Goal: Task Accomplishment & Management: Complete application form

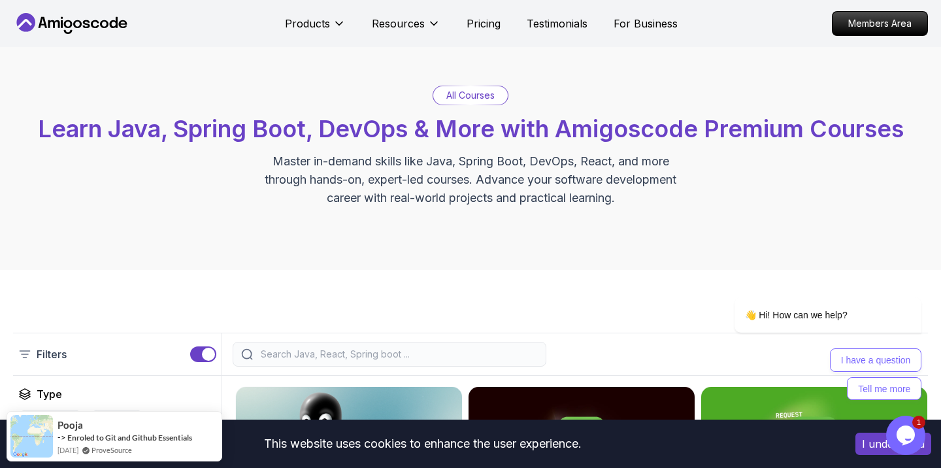
scroll to position [29, 0]
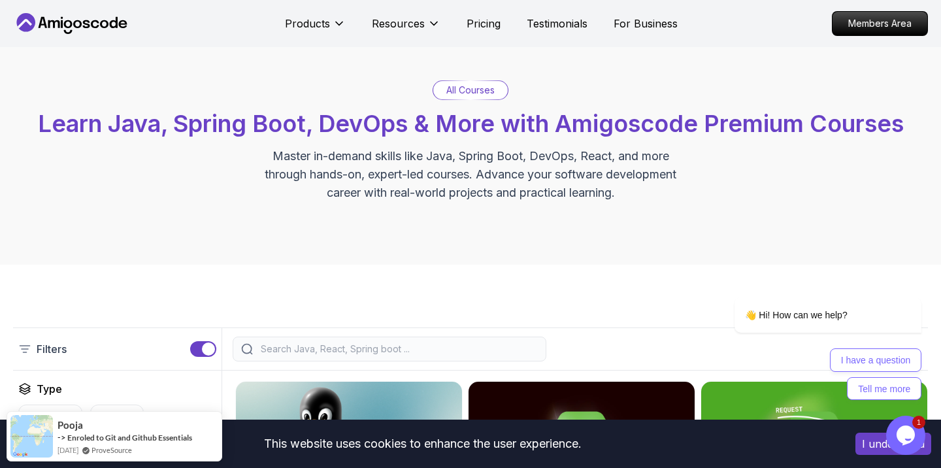
click at [482, 96] on p "All Courses" at bounding box center [471, 90] width 48 height 13
click at [479, 92] on p "All Courses" at bounding box center [471, 90] width 48 height 13
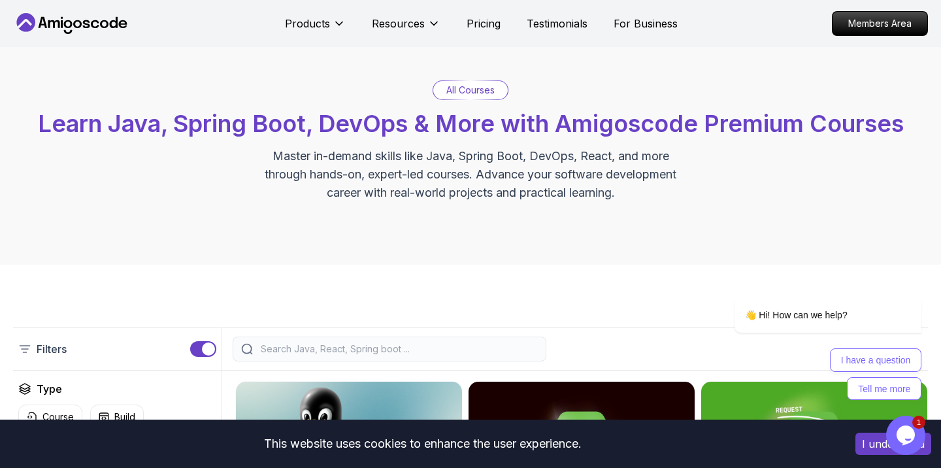
click at [450, 92] on p "All Courses" at bounding box center [471, 90] width 48 height 13
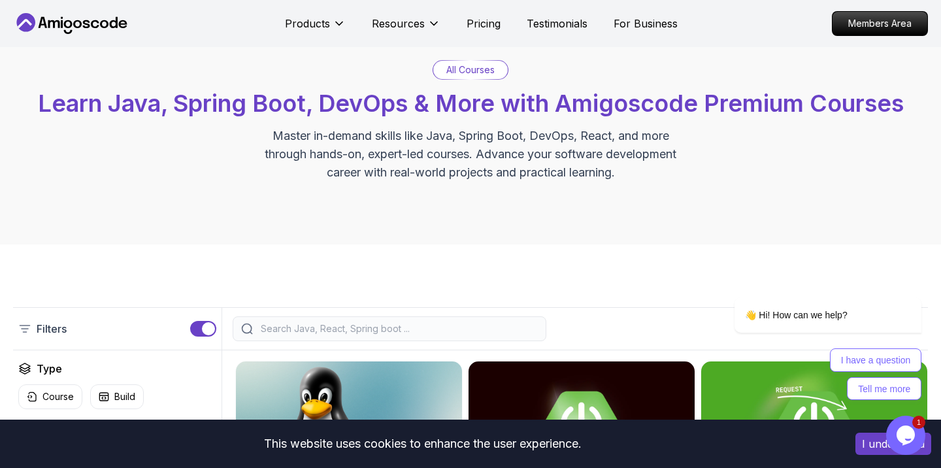
scroll to position [52, 0]
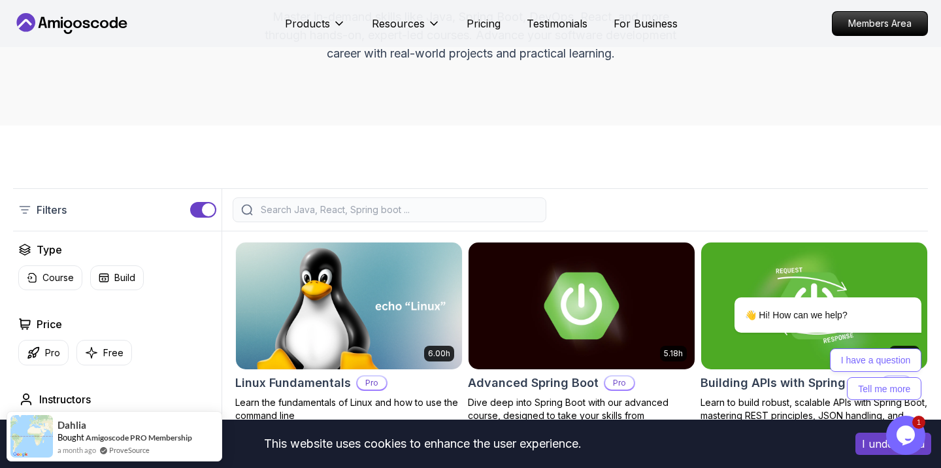
scroll to position [0, 0]
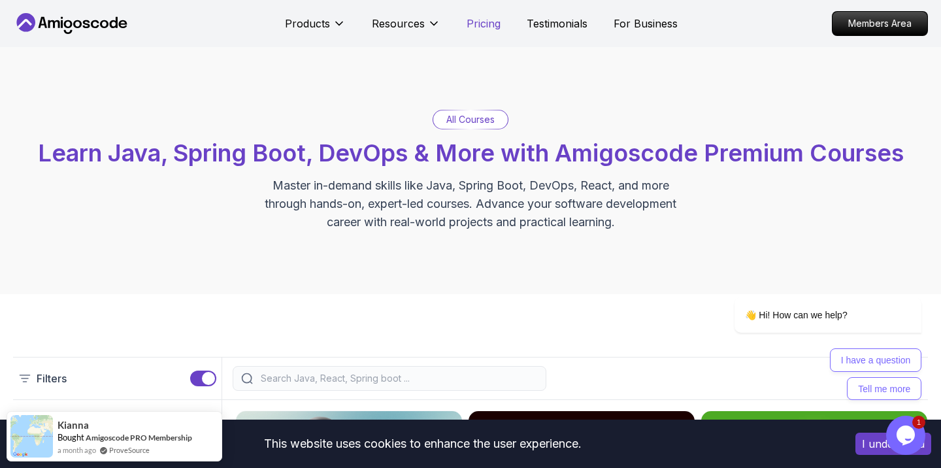
click at [477, 22] on p "Pricing" at bounding box center [484, 24] width 34 height 16
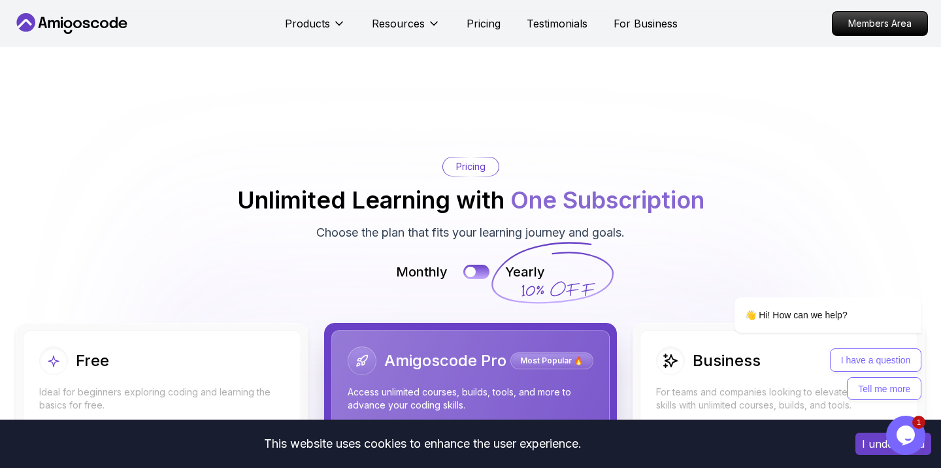
scroll to position [2788, 0]
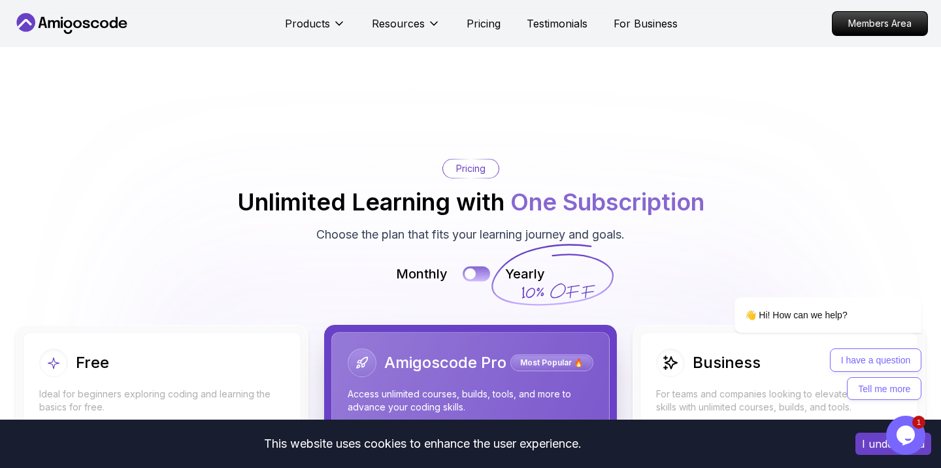
click at [471, 269] on div at bounding box center [470, 274] width 11 height 11
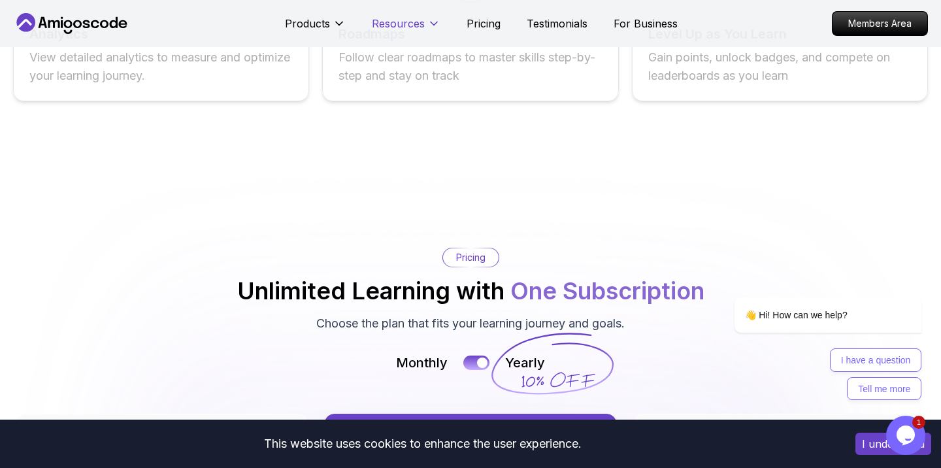
scroll to position [2306, 0]
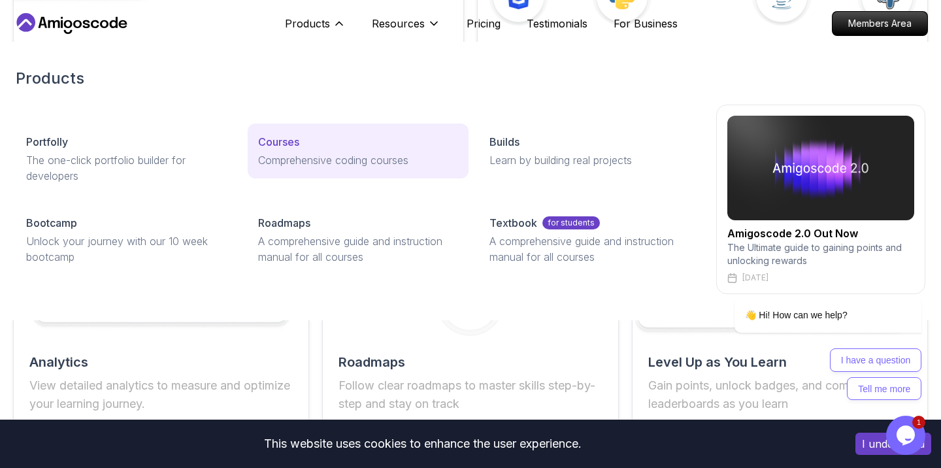
click at [296, 144] on p "Courses" at bounding box center [278, 142] width 41 height 16
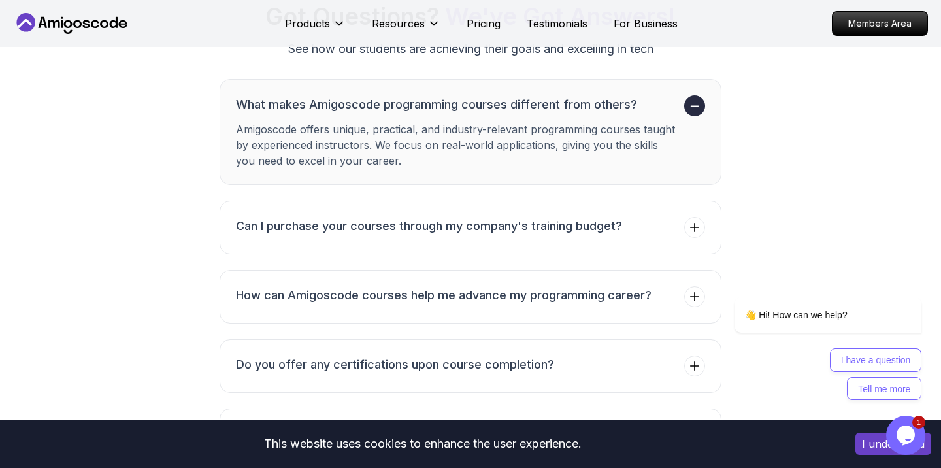
scroll to position [5149, 0]
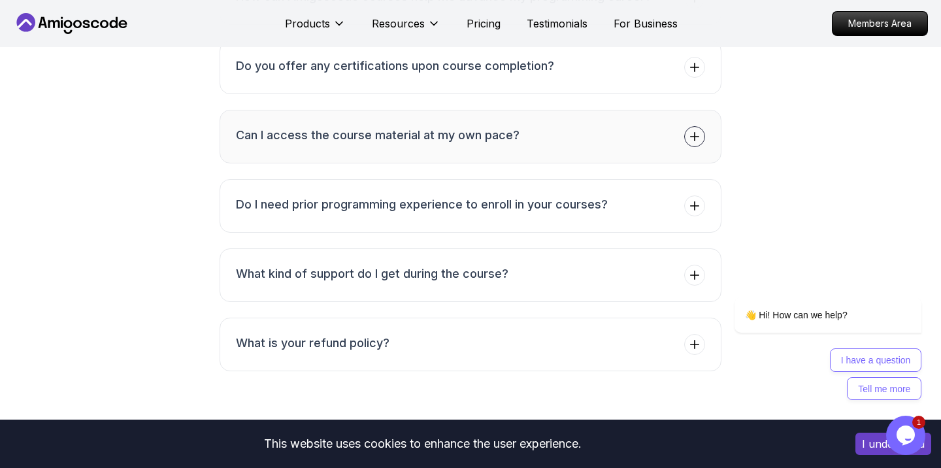
click at [515, 128] on h3 "Can I access the course material at my own pace?" at bounding box center [378, 135] width 284 height 18
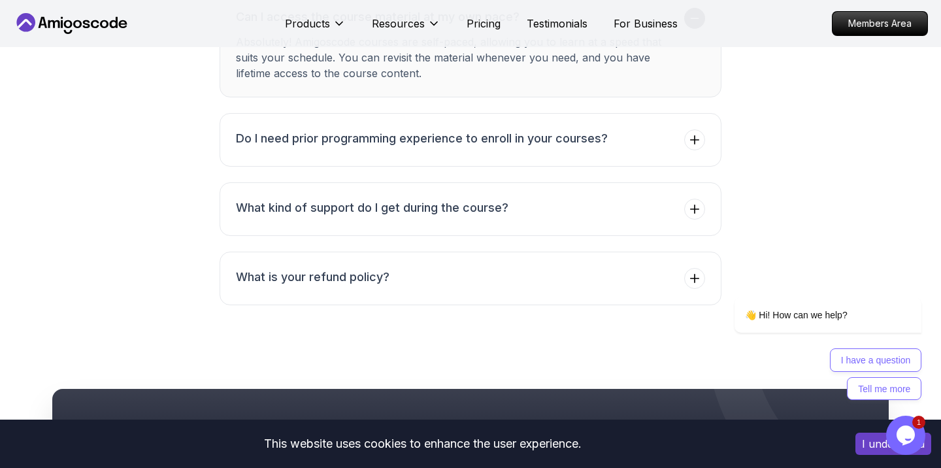
scroll to position [5514, 0]
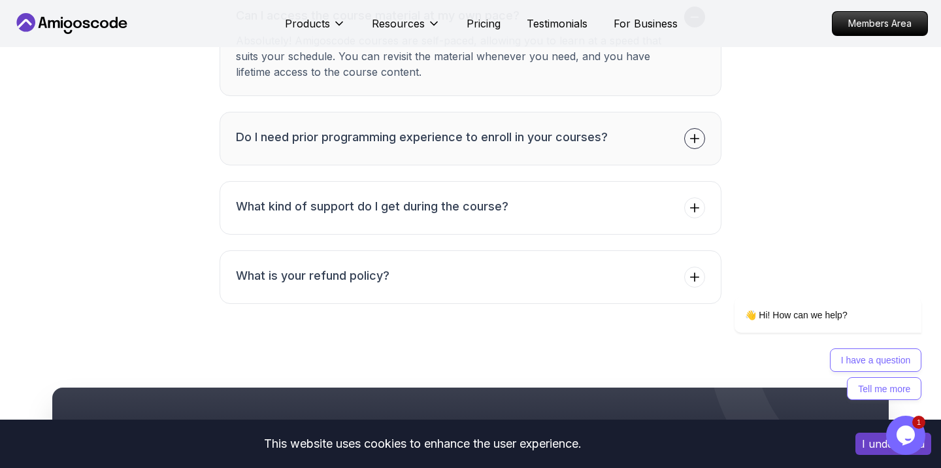
click at [609, 118] on button "Do I need prior programming experience to enroll in your courses?" at bounding box center [471, 139] width 502 height 54
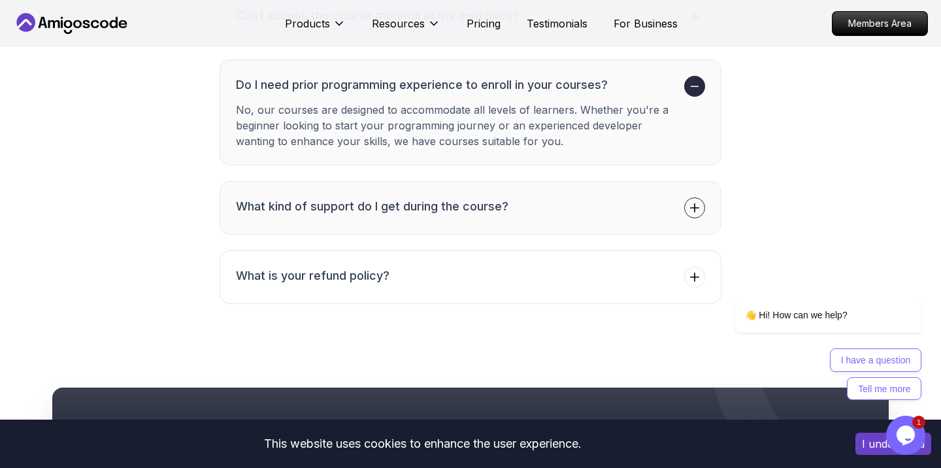
click at [667, 203] on button "What kind of support do I get during the course?" at bounding box center [471, 208] width 502 height 54
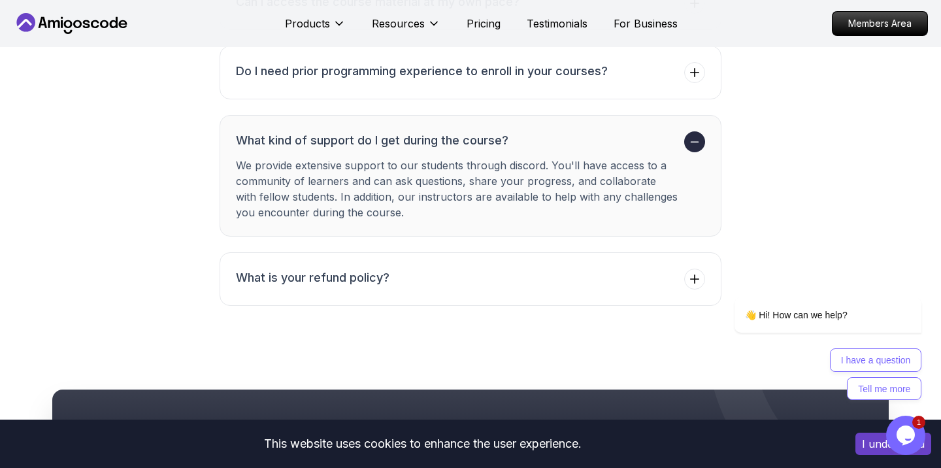
scroll to position [5528, 0]
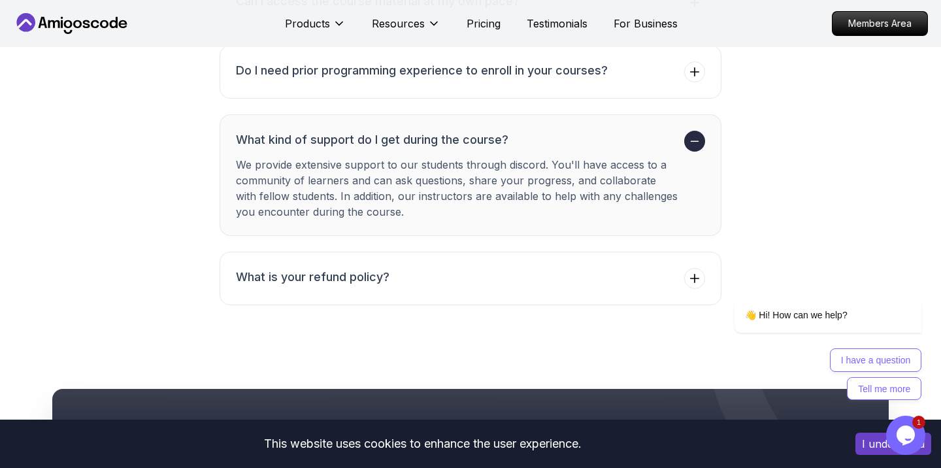
click at [549, 131] on h3 "What kind of support do I get during the course?" at bounding box center [457, 140] width 443 height 18
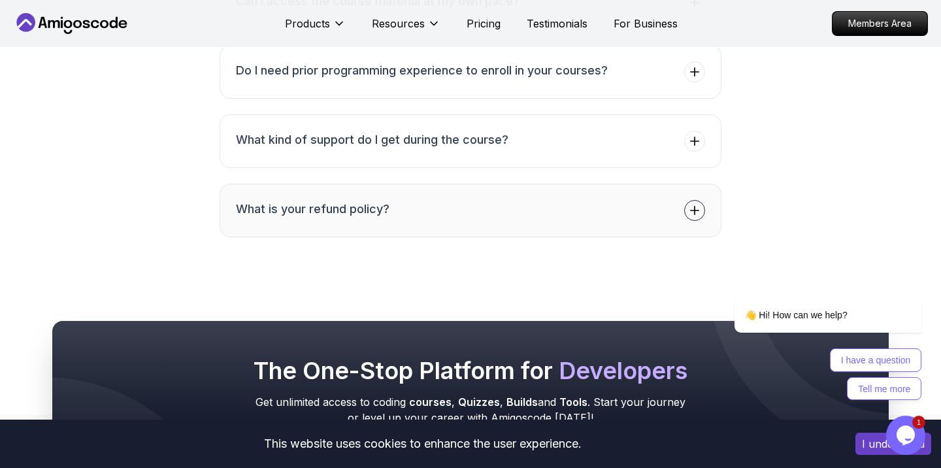
click at [459, 207] on button "What is your refund policy?" at bounding box center [471, 211] width 502 height 54
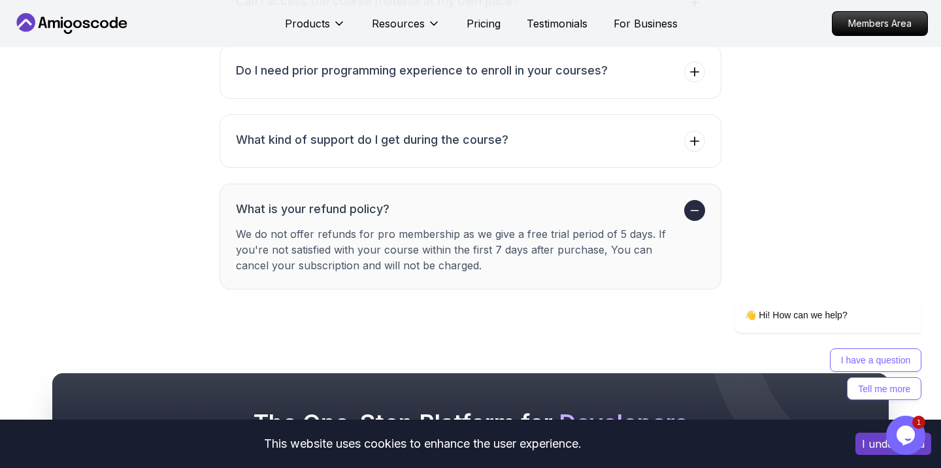
click at [566, 200] on h3 "What is your refund policy?" at bounding box center [457, 209] width 443 height 18
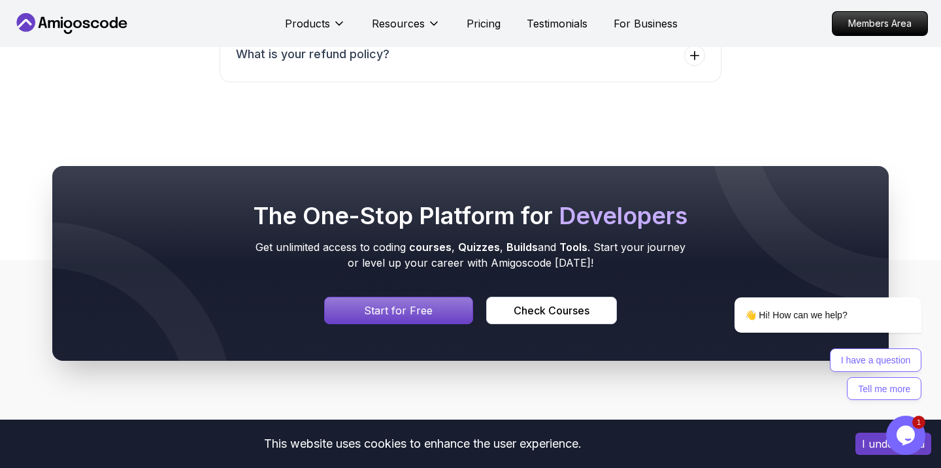
scroll to position [5681, 0]
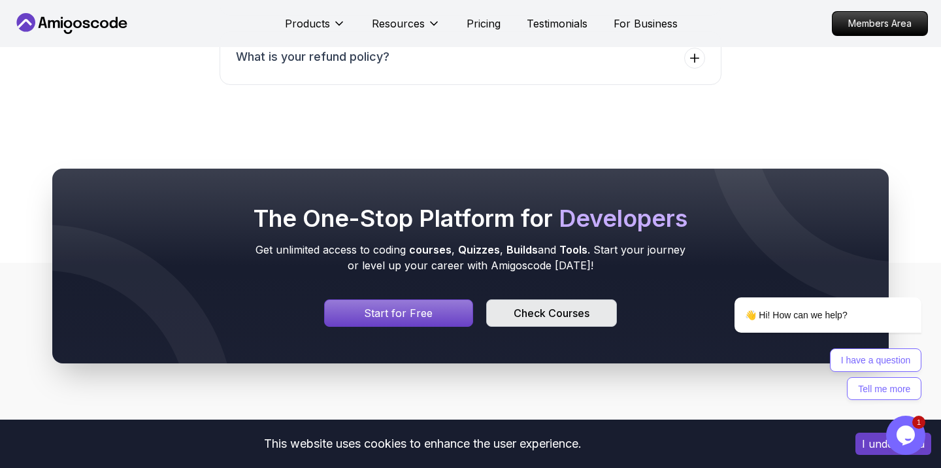
click at [553, 305] on div "Check Courses" at bounding box center [552, 313] width 76 height 16
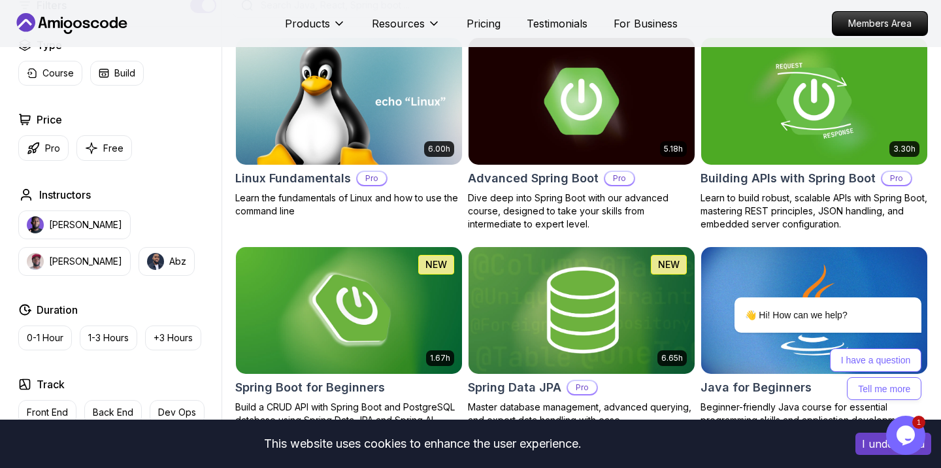
scroll to position [374, 0]
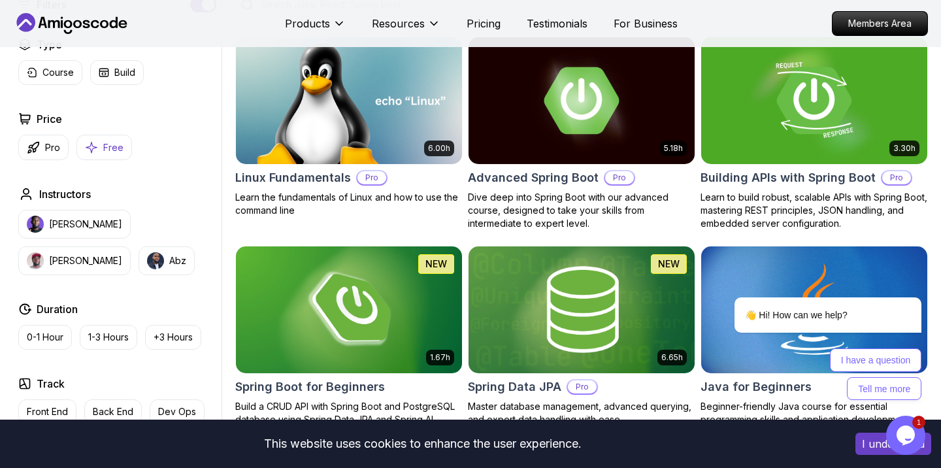
click at [122, 148] on button "Free" at bounding box center [104, 147] width 56 height 25
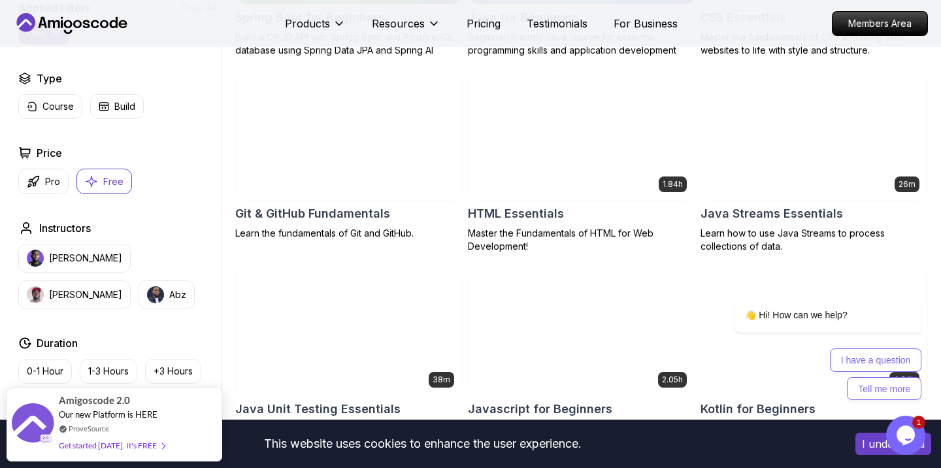
scroll to position [535, 0]
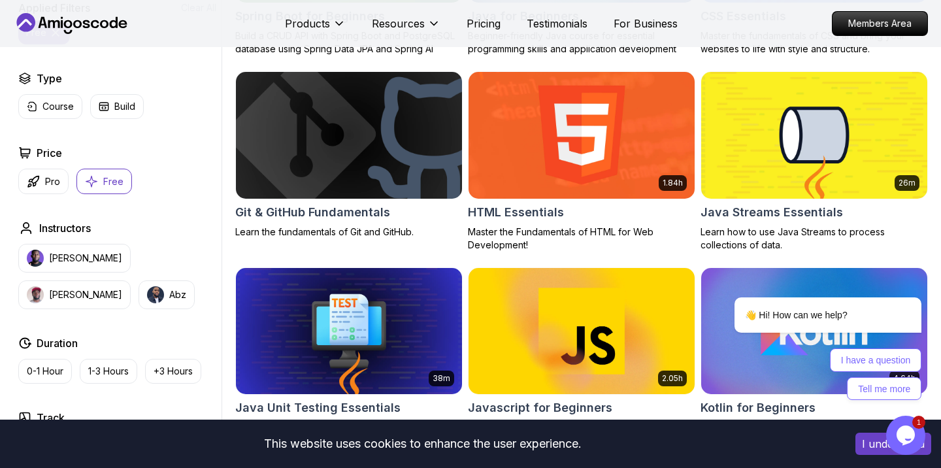
click at [344, 161] on img at bounding box center [348, 135] width 237 height 133
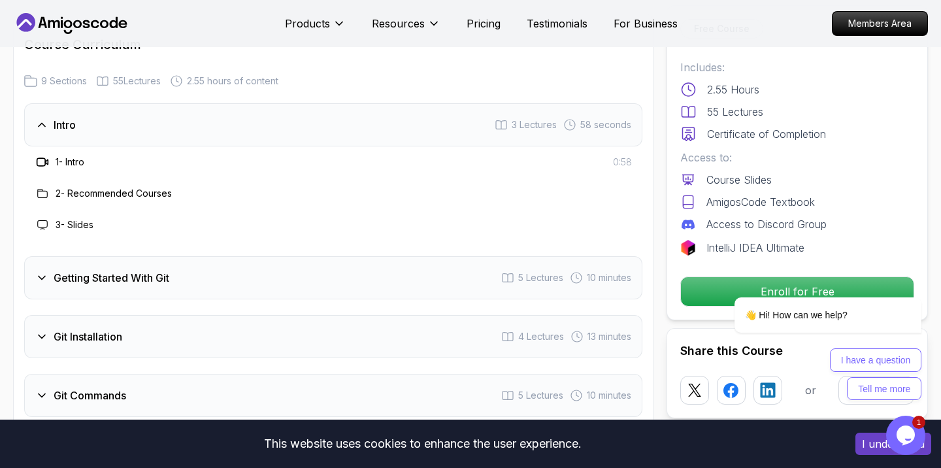
scroll to position [1589, 0]
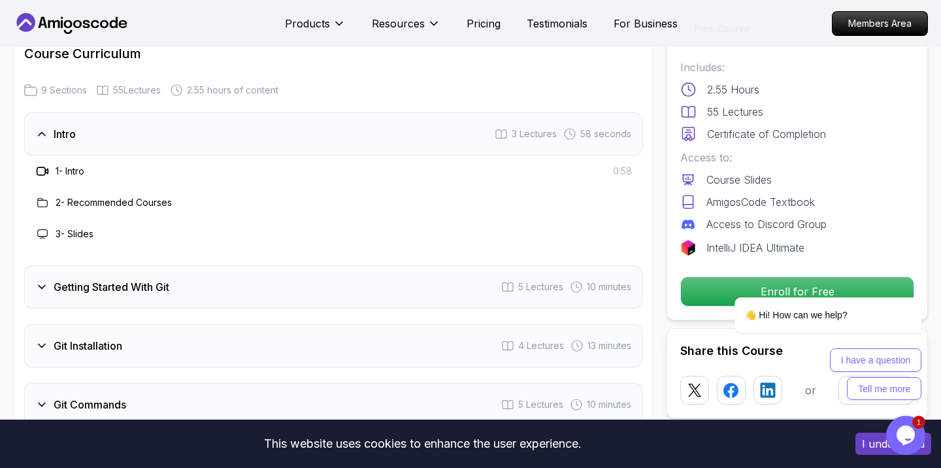
click at [163, 290] on h3 "Getting Started With Git" at bounding box center [112, 287] width 116 height 16
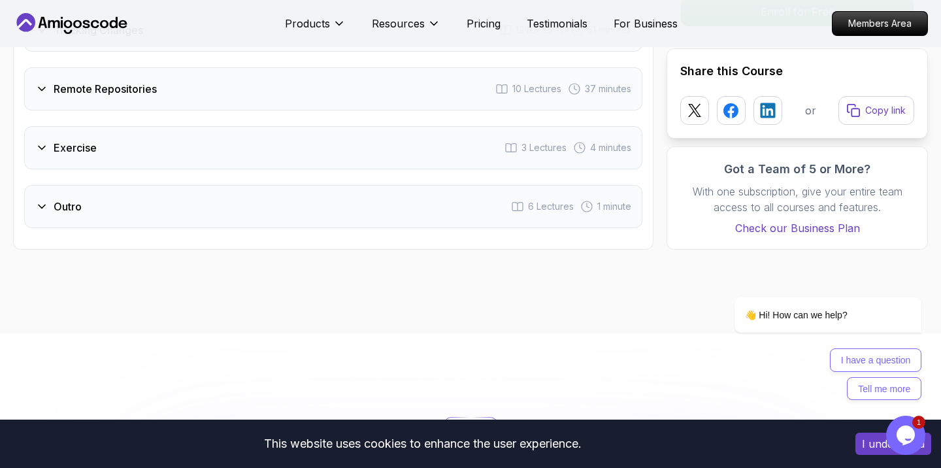
scroll to position [2144, 0]
click at [74, 206] on h3 "Outro" at bounding box center [68, 206] width 28 height 16
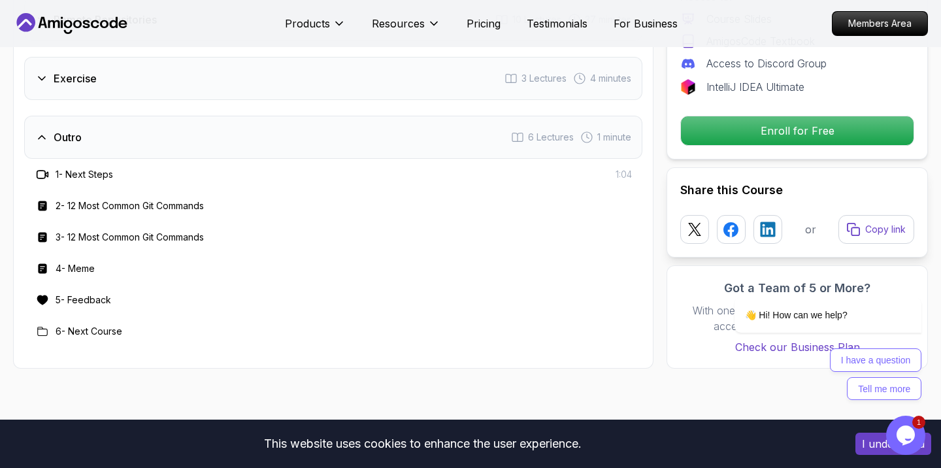
scroll to position [2057, 0]
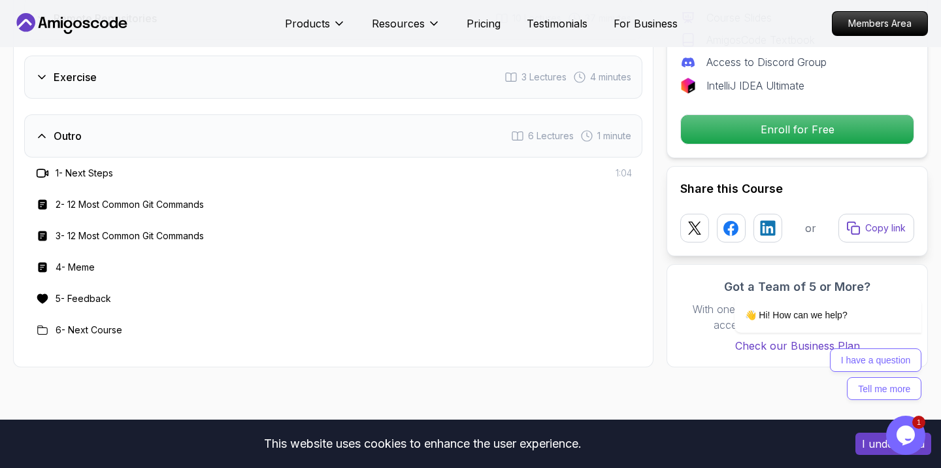
click at [101, 325] on h3 "6 - Next Course" at bounding box center [89, 330] width 67 height 13
click at [101, 333] on h3 "6 - Next Course" at bounding box center [89, 330] width 67 height 13
click at [60, 329] on h3 "6 - Next Course" at bounding box center [89, 330] width 67 height 13
click at [39, 333] on icon at bounding box center [42, 330] width 10 height 10
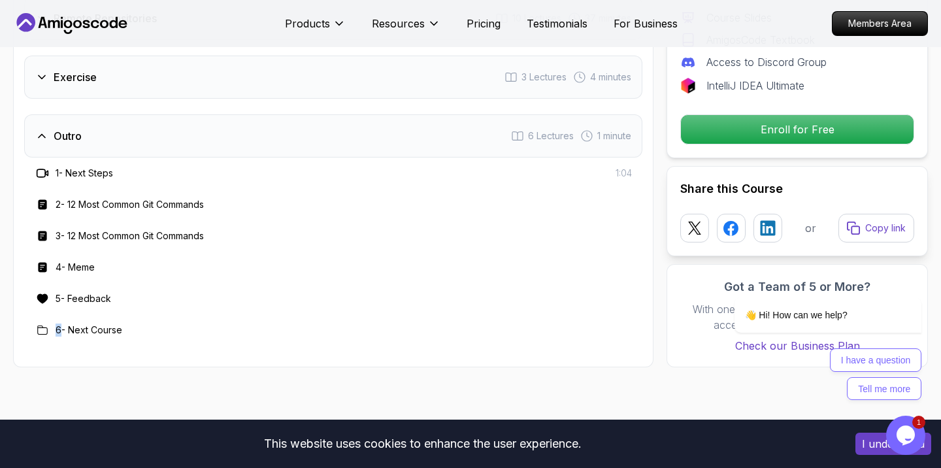
click at [39, 333] on icon at bounding box center [42, 330] width 10 height 10
click at [90, 325] on h3 "6 - Next Course" at bounding box center [89, 330] width 67 height 13
click at [105, 133] on div "Outro 6 Lectures 1 minute" at bounding box center [333, 135] width 618 height 43
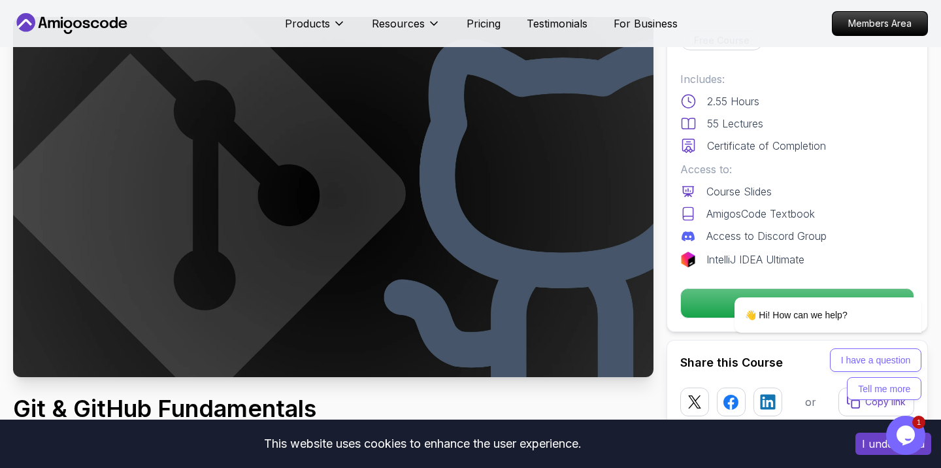
scroll to position [0, 0]
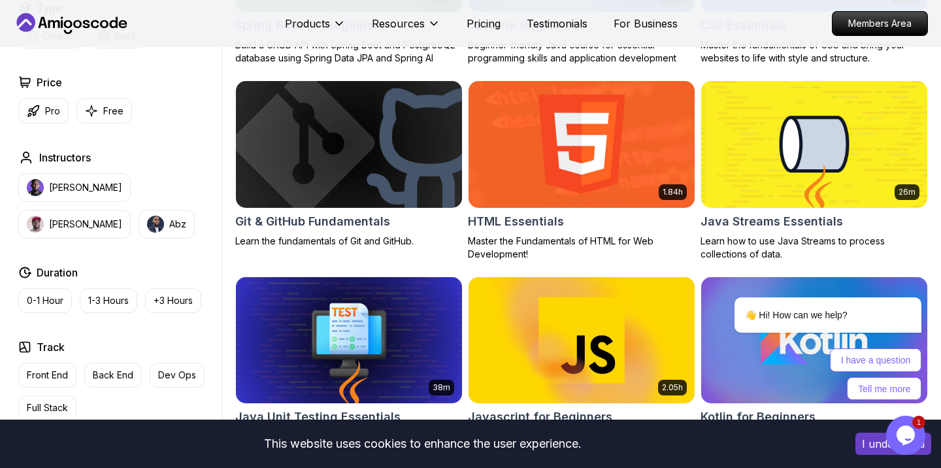
scroll to position [535, 0]
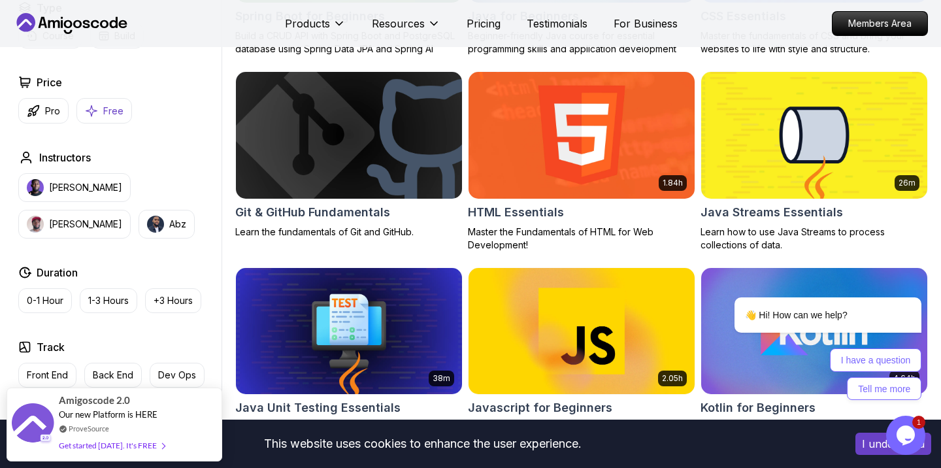
click at [115, 112] on p "Free" at bounding box center [113, 111] width 20 height 13
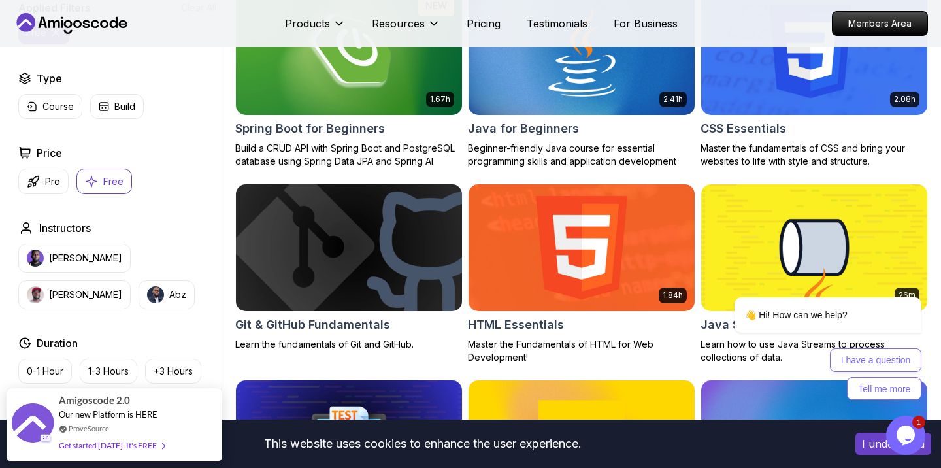
scroll to position [424, 0]
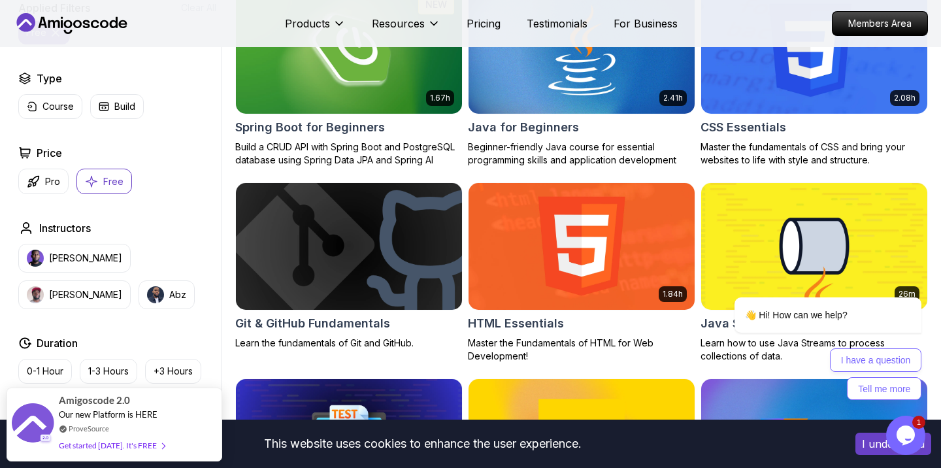
click at [99, 182] on button "Free" at bounding box center [104, 181] width 56 height 25
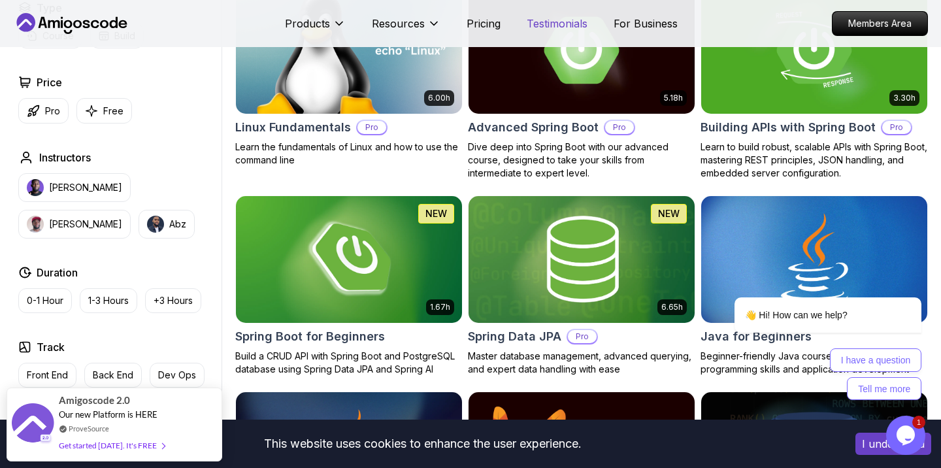
click at [566, 27] on p "Testimonials" at bounding box center [557, 24] width 61 height 16
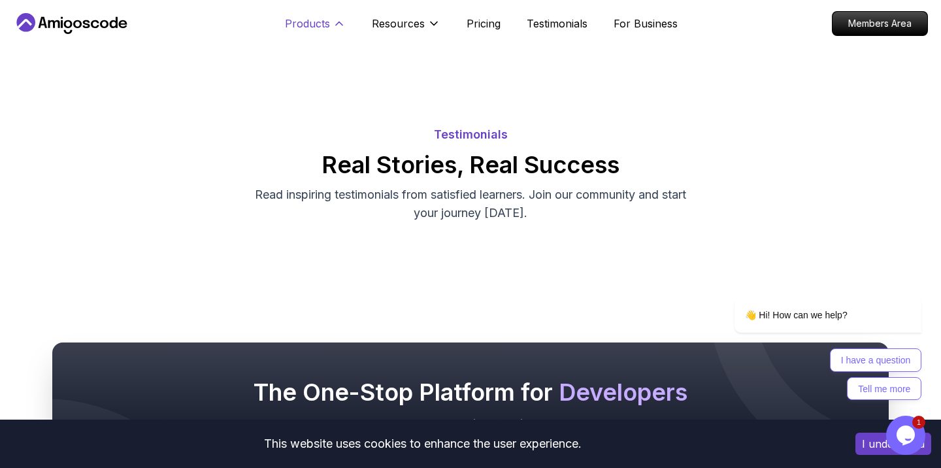
click at [316, 22] on p "Products" at bounding box center [307, 24] width 45 height 16
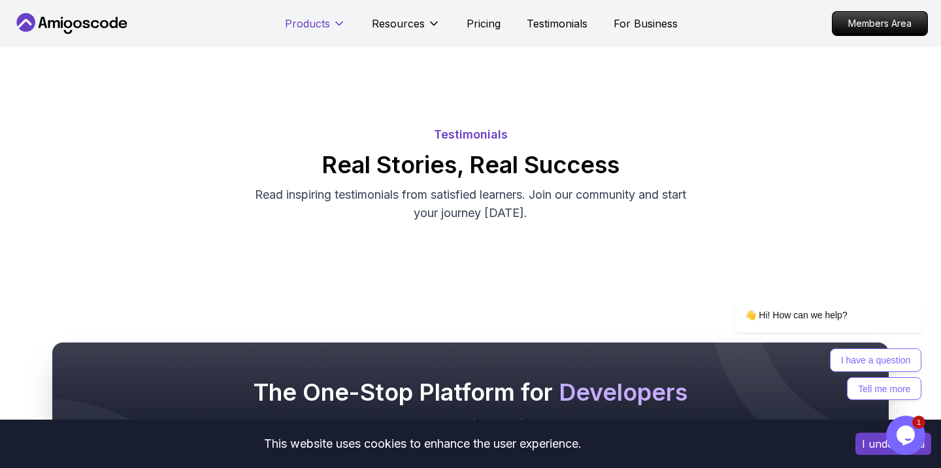
click at [337, 24] on icon at bounding box center [339, 23] width 7 height 3
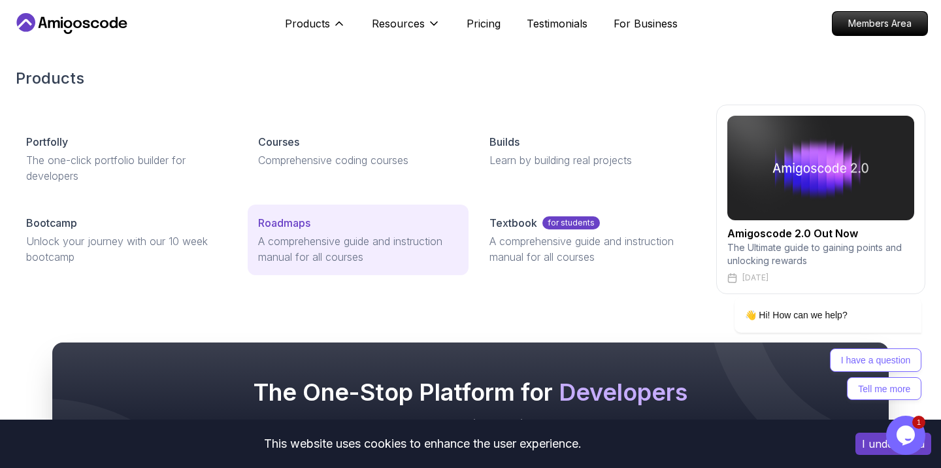
click at [285, 223] on p "Roadmaps" at bounding box center [284, 223] width 52 height 16
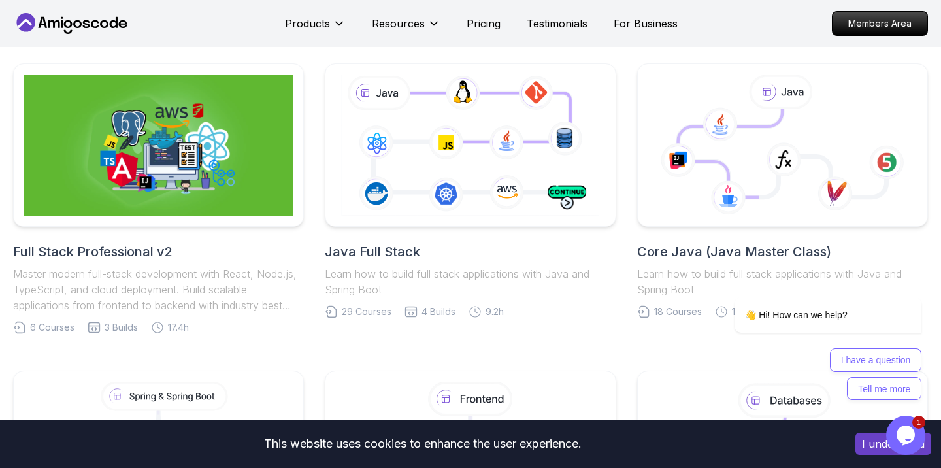
scroll to position [282, 0]
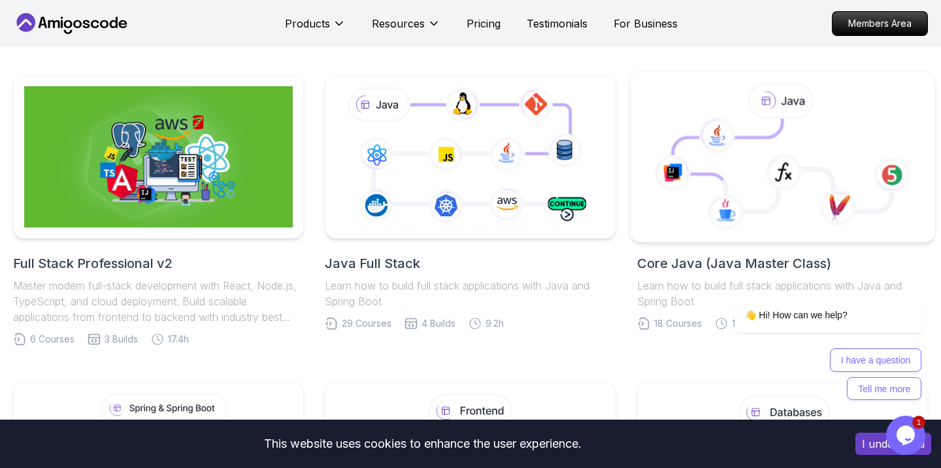
click at [793, 150] on icon at bounding box center [782, 165] width 219 height 93
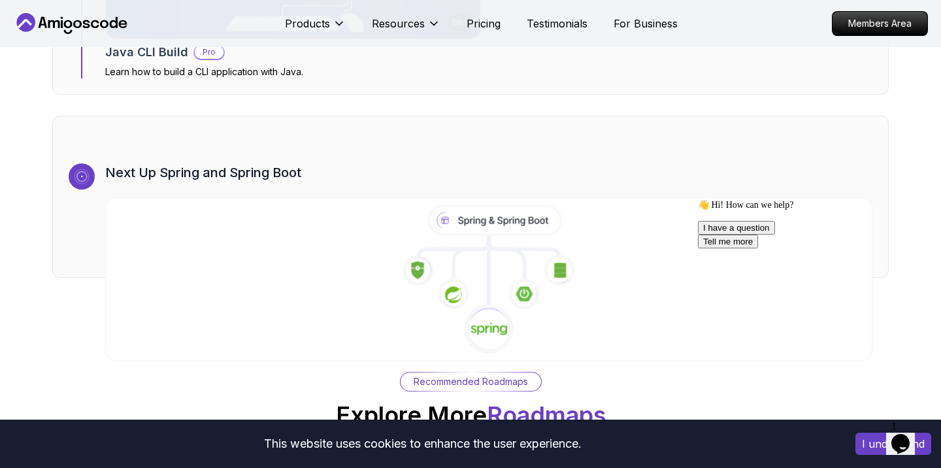
scroll to position [7824, 0]
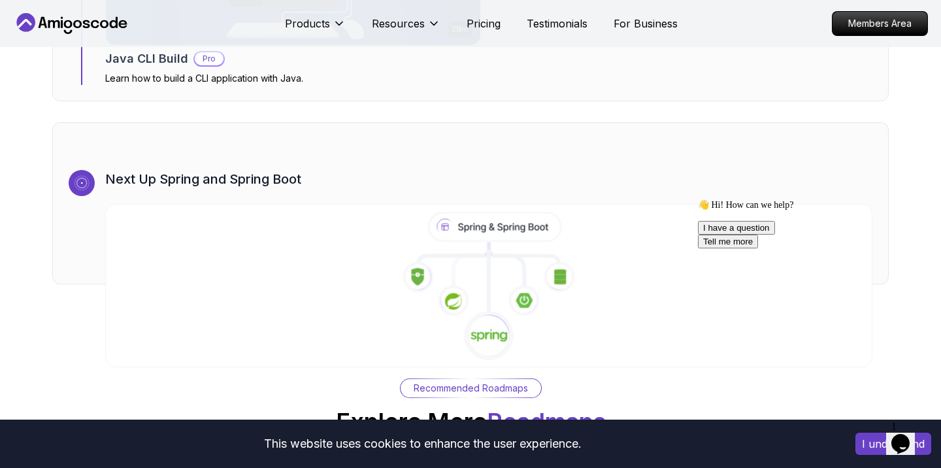
click at [486, 274] on icon at bounding box center [489, 287] width 783 height 150
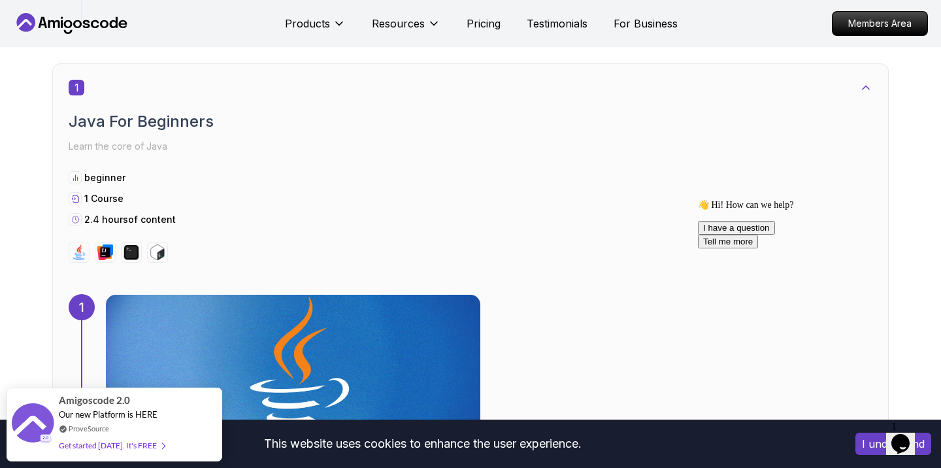
scroll to position [656, 0]
click at [110, 89] on div "1" at bounding box center [471, 87] width 804 height 16
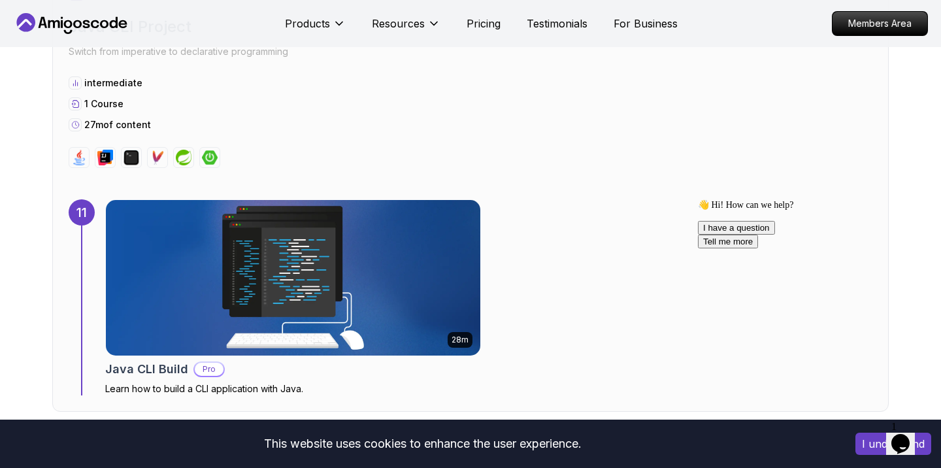
scroll to position [5652, 0]
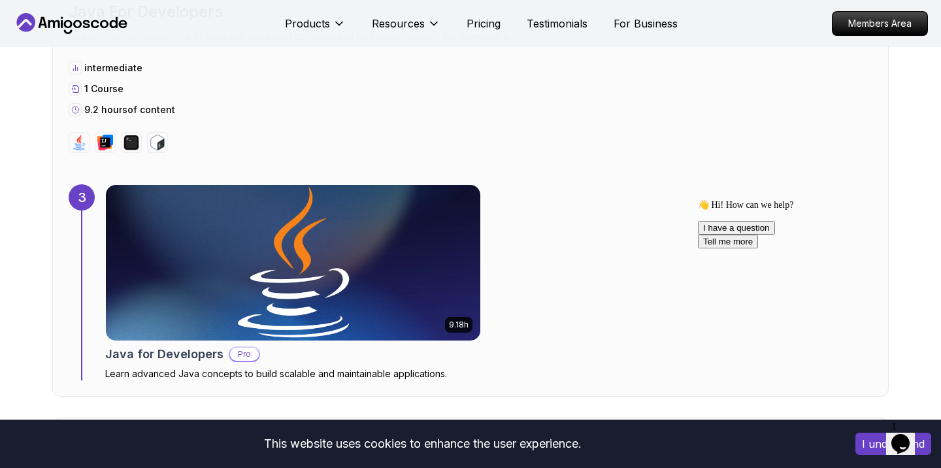
scroll to position [1732, 0]
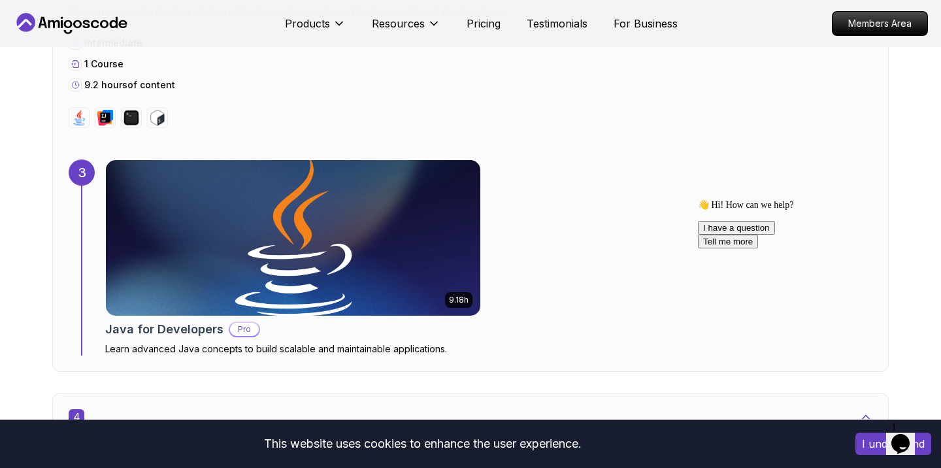
click at [238, 248] on img at bounding box center [294, 237] width 394 height 163
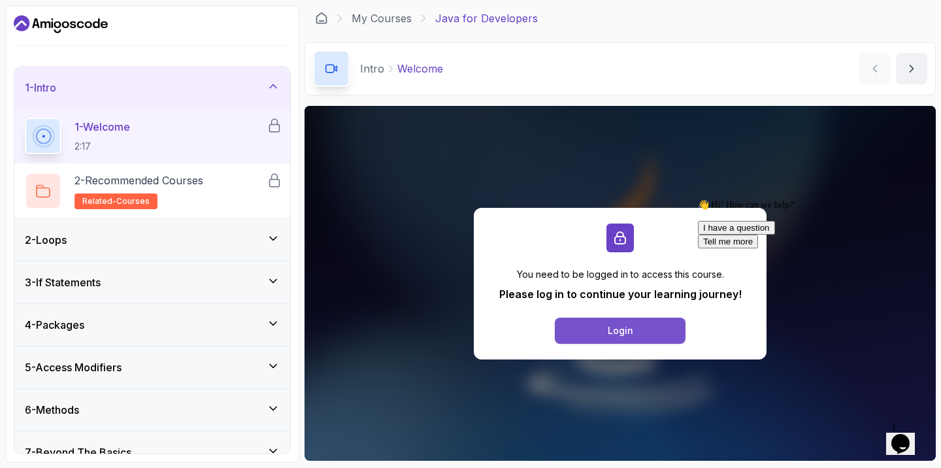
click at [629, 333] on div "Login" at bounding box center [620, 330] width 25 height 13
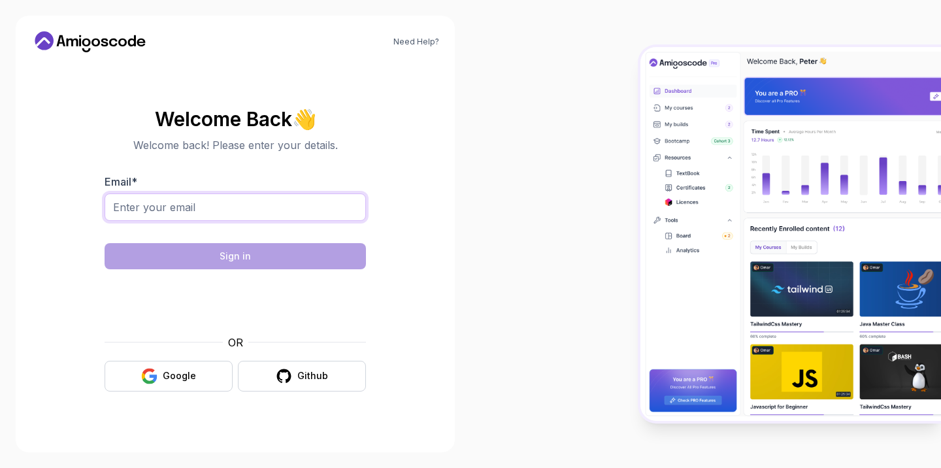
click at [150, 212] on input "Email *" at bounding box center [236, 207] width 262 height 27
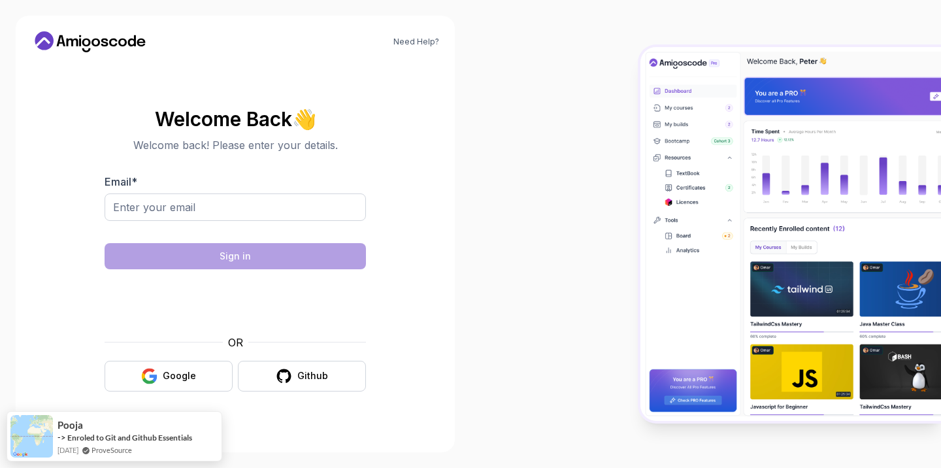
click at [405, 226] on section "Welcome Back 👋 Welcome back! Please enter your details. Email * Sign in OR Goog…" at bounding box center [235, 249] width 408 height 309
click at [407, 272] on section "Welcome Back 👋 Welcome back! Please enter your details. Email * Sign in OR Goog…" at bounding box center [235, 249] width 408 height 309
click at [387, 384] on section "Welcome Back 👋 Welcome back! Please enter your details. Email * Sign in OR Goog…" at bounding box center [235, 249] width 408 height 309
click at [337, 419] on div "Welcome Back 👋 Welcome back! Please enter your details. Email * Sign in OR Goog…" at bounding box center [235, 250] width 408 height 374
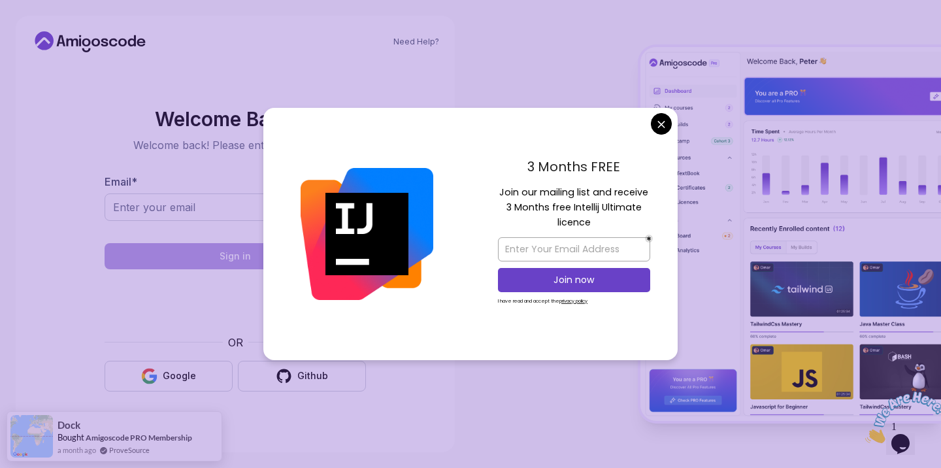
click at [665, 124] on body "Need Help? Welcome Back 👋 Welcome back! Please enter your details. Email * Sign…" at bounding box center [470, 234] width 941 height 468
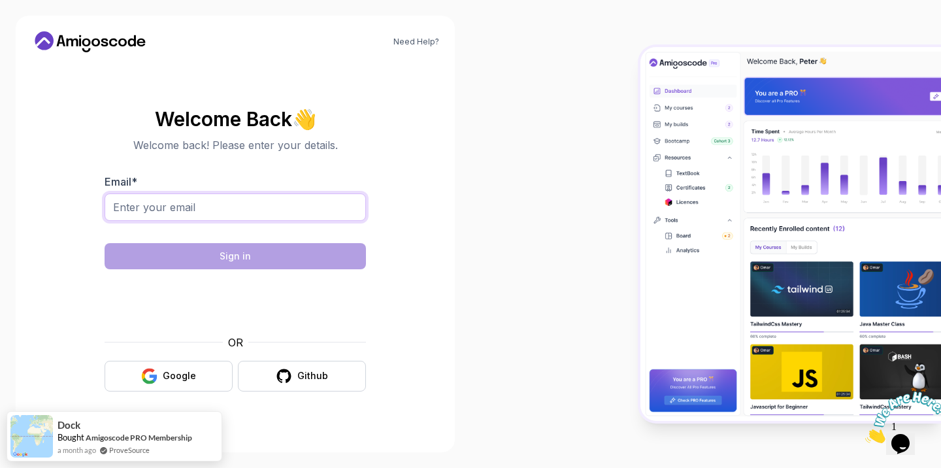
click at [175, 203] on input "Email *" at bounding box center [236, 207] width 262 height 27
type input "shoeb.ahmed.se@gmail.com"
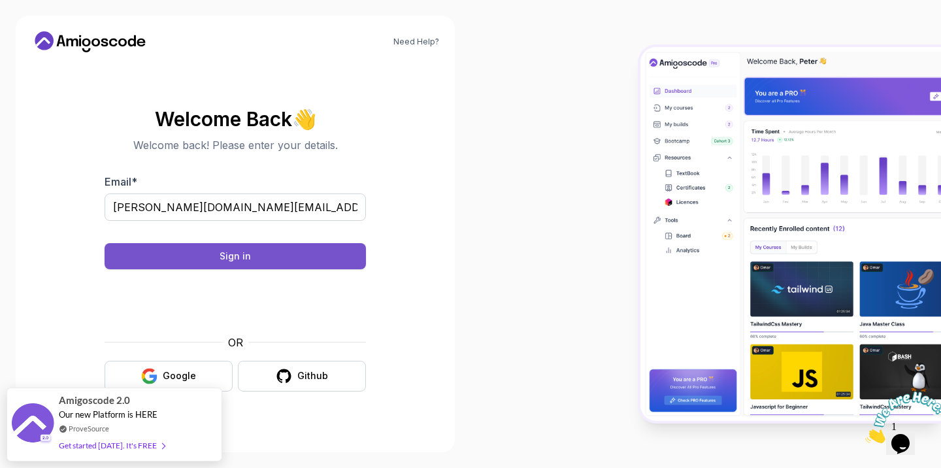
click at [246, 257] on div "Sign in" at bounding box center [235, 256] width 31 height 13
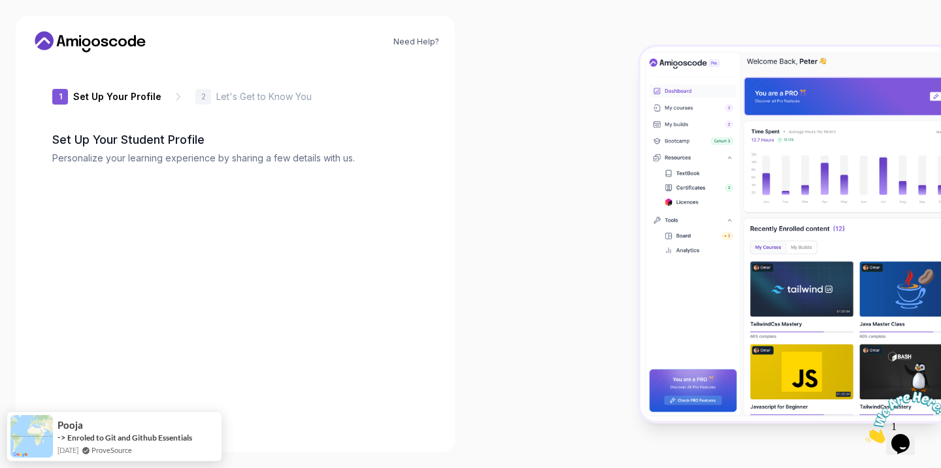
type input "eagermustang5a3cc"
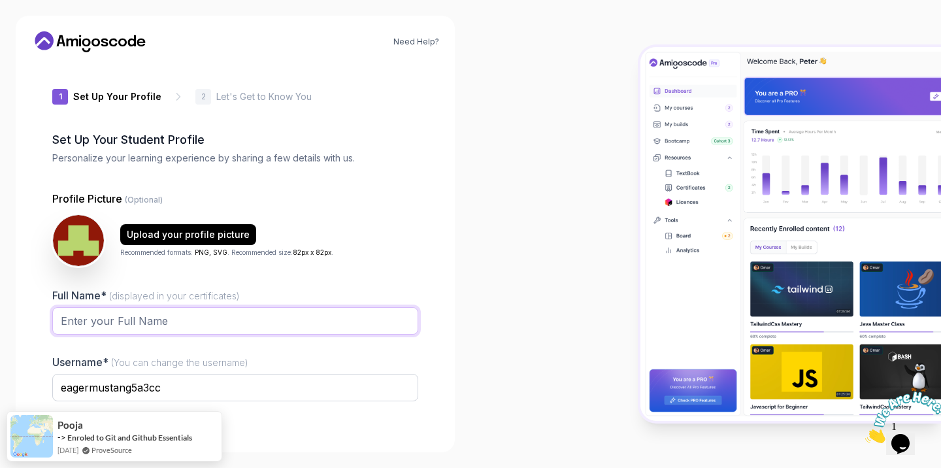
click at [103, 318] on input "Full Name* (displayed in your certificates)" at bounding box center [235, 320] width 366 height 27
type input "[PERSON_NAME]"
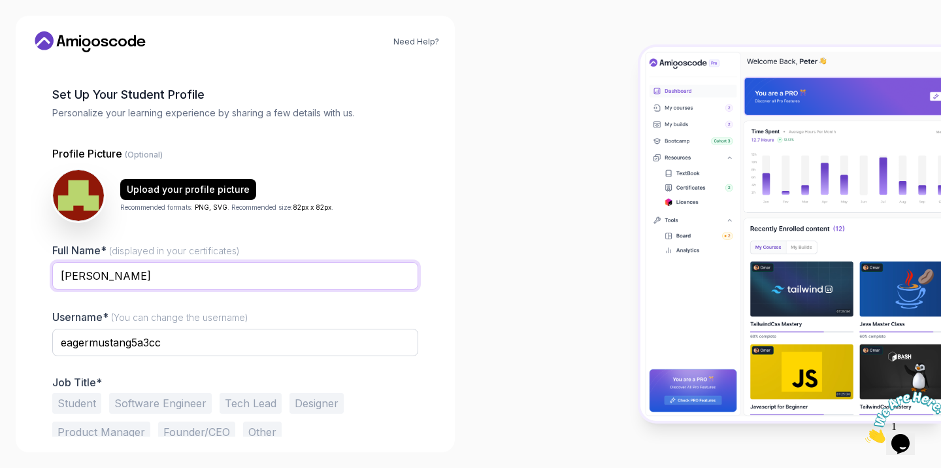
scroll to position [77, 0]
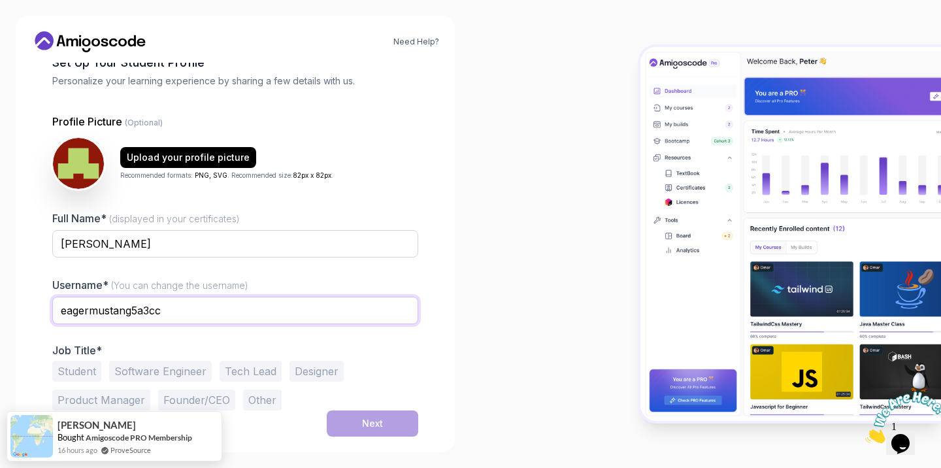
drag, startPoint x: 174, startPoint y: 308, endPoint x: 0, endPoint y: 305, distance: 173.9
click at [0, 305] on div "Need Help? 1 Set Up Your Profile 1 Set Up Your Profile 2 Let's Get to Know You …" at bounding box center [235, 234] width 471 height 468
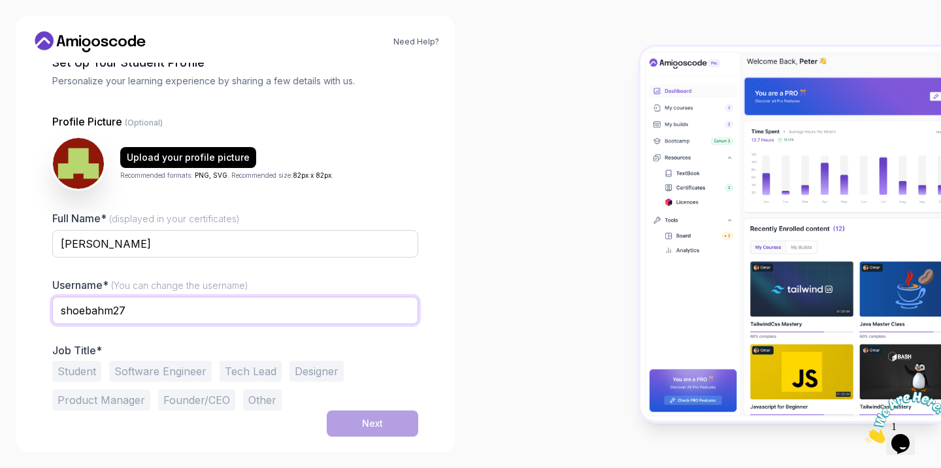
type input "shoebahm27"
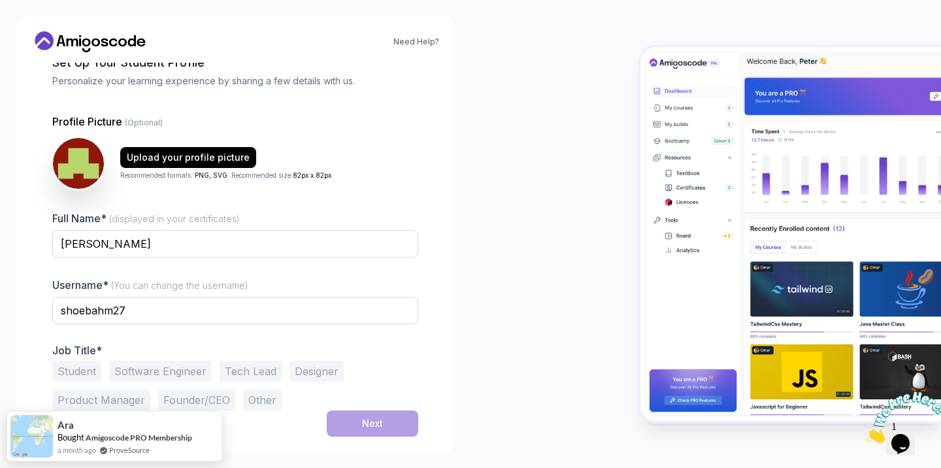
click at [154, 371] on button "Software Engineer" at bounding box center [160, 371] width 103 height 21
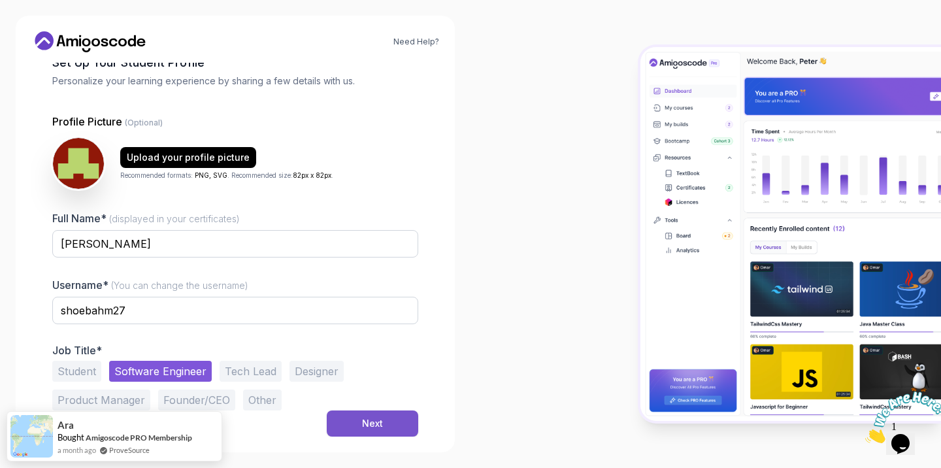
click at [378, 426] on div "Next" at bounding box center [372, 423] width 21 height 13
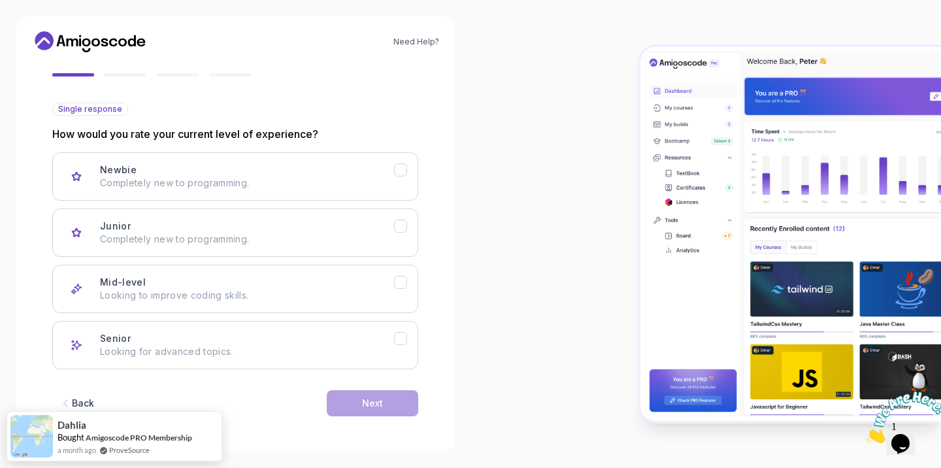
scroll to position [118, 0]
click at [265, 296] on p "Looking to improve coding skills." at bounding box center [247, 294] width 294 height 13
click at [384, 404] on button "Next" at bounding box center [373, 403] width 92 height 26
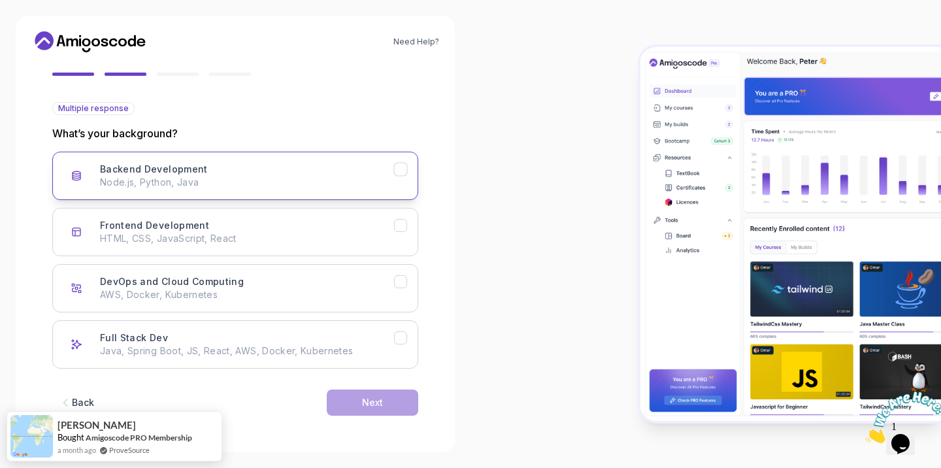
click at [406, 163] on icon "Backend Development" at bounding box center [401, 169] width 12 height 12
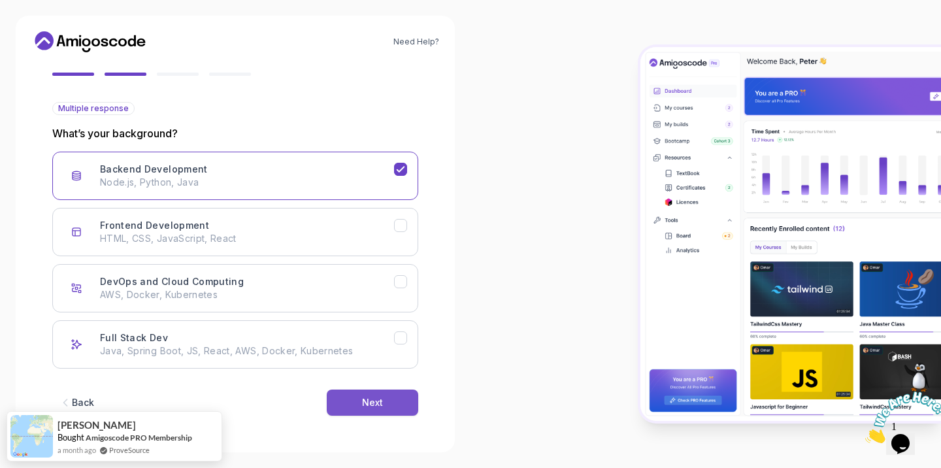
click at [401, 394] on button "Next" at bounding box center [373, 403] width 92 height 26
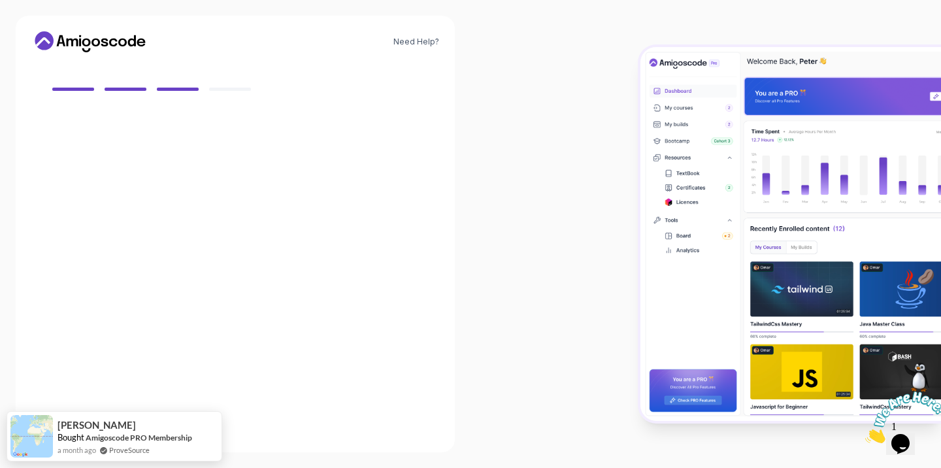
scroll to position [103, 0]
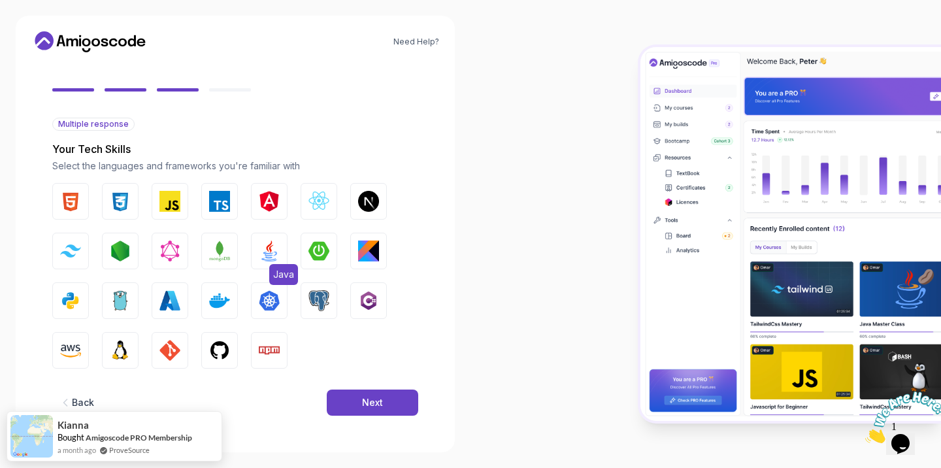
click at [275, 257] on img "button" at bounding box center [269, 251] width 21 height 21
click at [67, 297] on img "button" at bounding box center [70, 300] width 21 height 21
click at [123, 346] on img "button" at bounding box center [120, 350] width 21 height 21
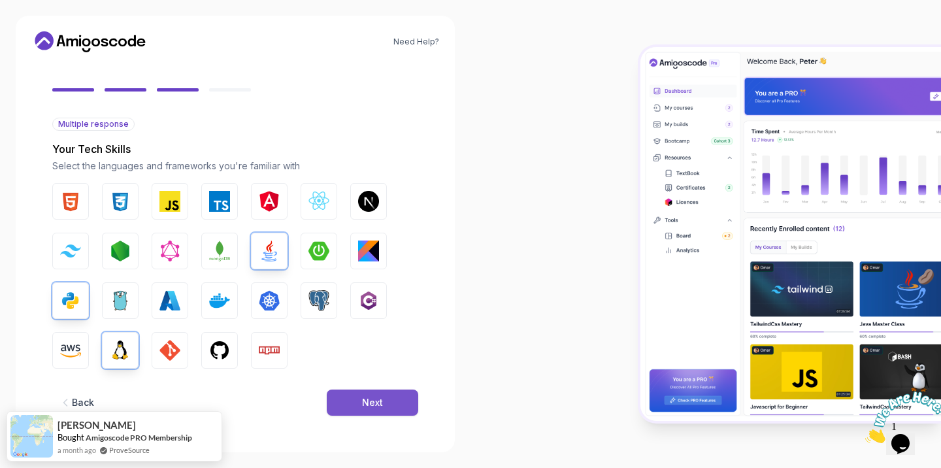
click at [359, 398] on button "Next" at bounding box center [373, 403] width 92 height 26
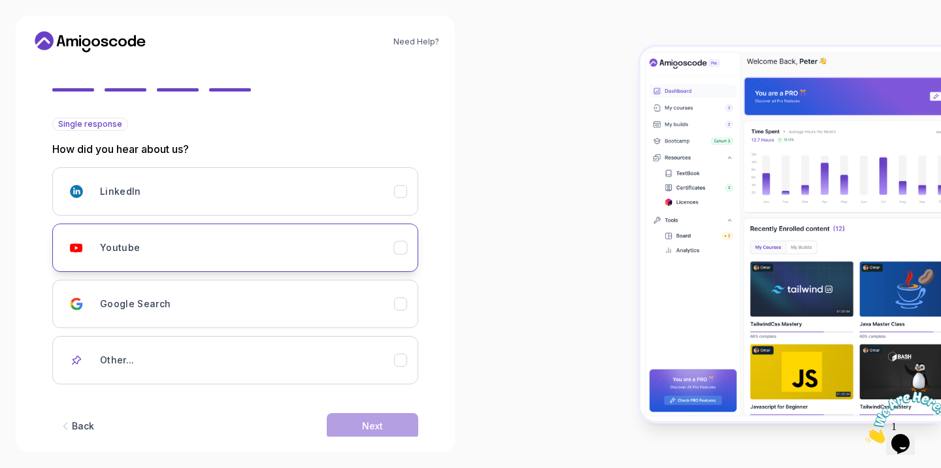
click at [402, 247] on icon "Youtube" at bounding box center [400, 247] width 7 height 5
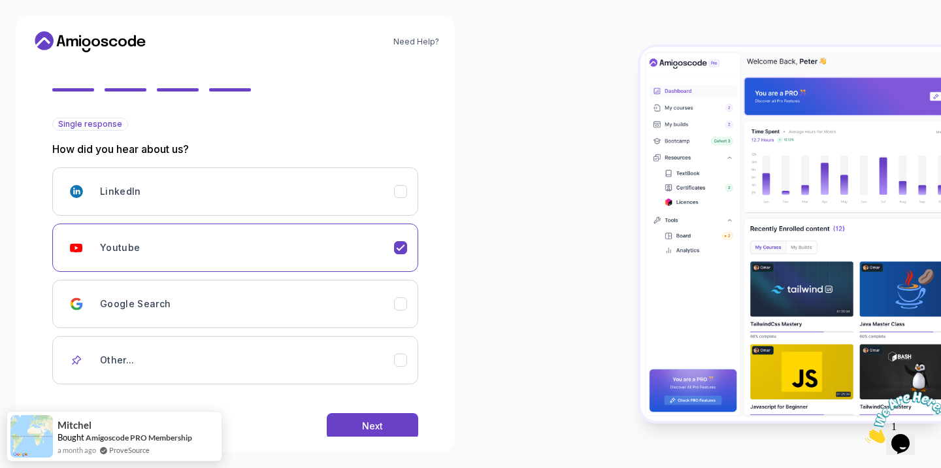
scroll to position [126, 0]
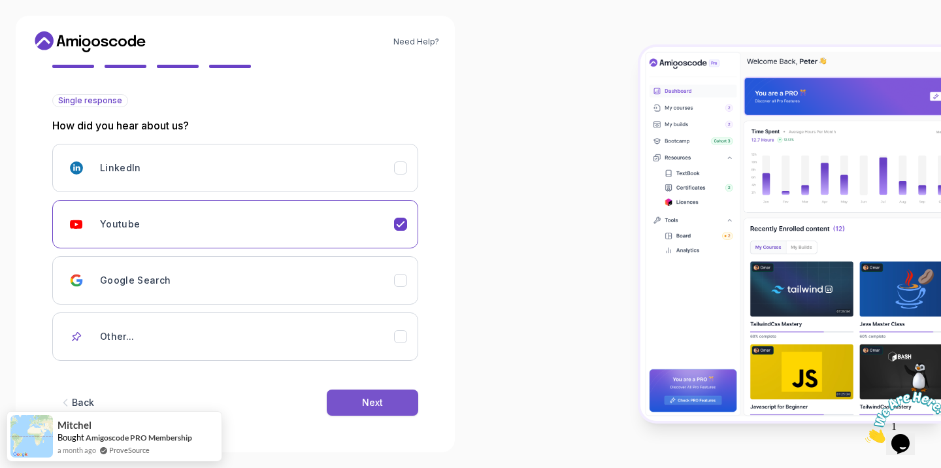
click at [362, 406] on div "Next" at bounding box center [372, 402] width 21 height 13
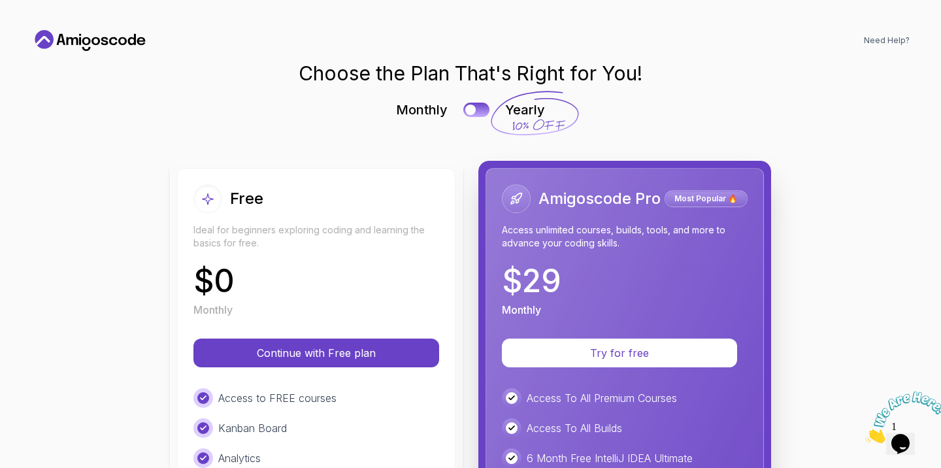
scroll to position [0, 0]
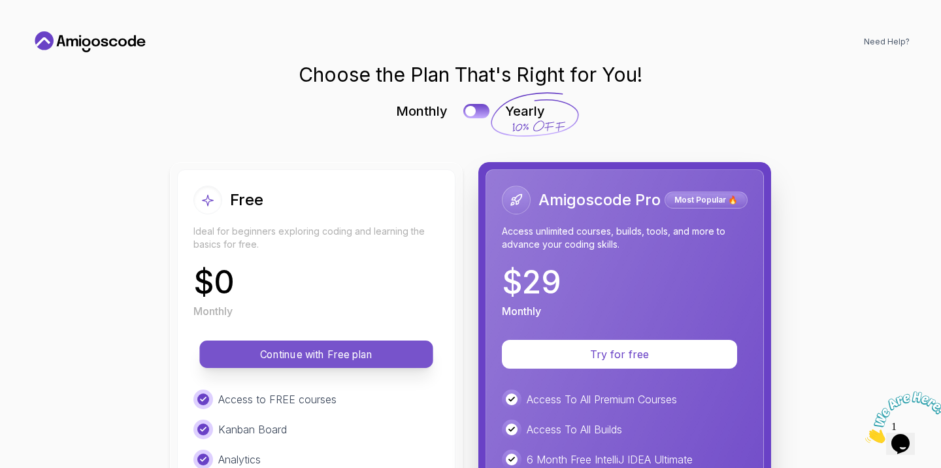
click at [291, 354] on p "Continue with Free plan" at bounding box center [316, 354] width 204 height 15
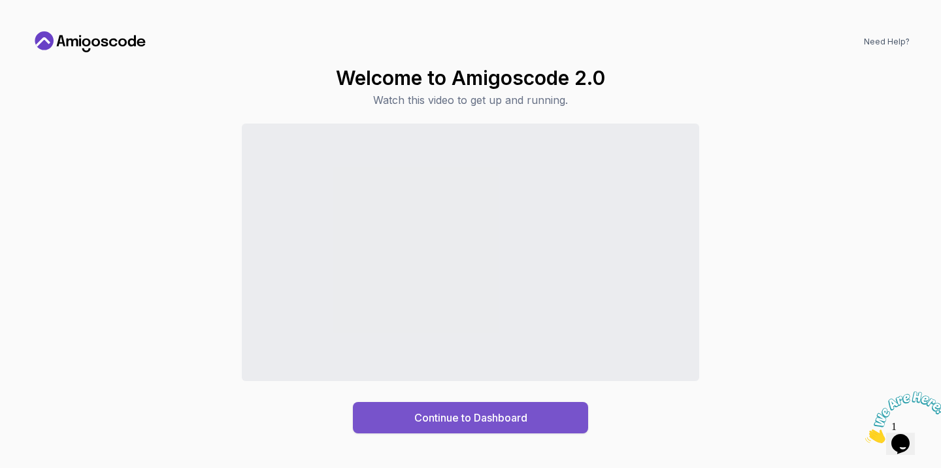
click at [503, 422] on div "Continue to Dashboard" at bounding box center [470, 418] width 113 height 16
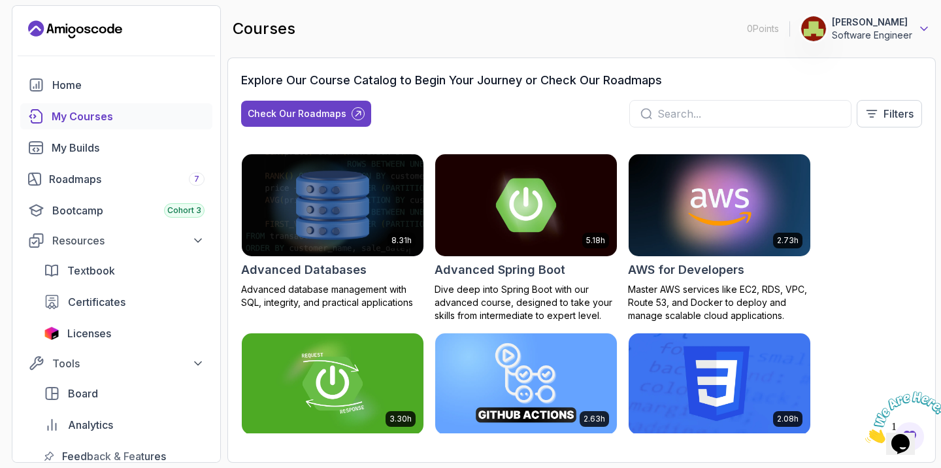
click at [922, 31] on icon at bounding box center [924, 28] width 13 height 13
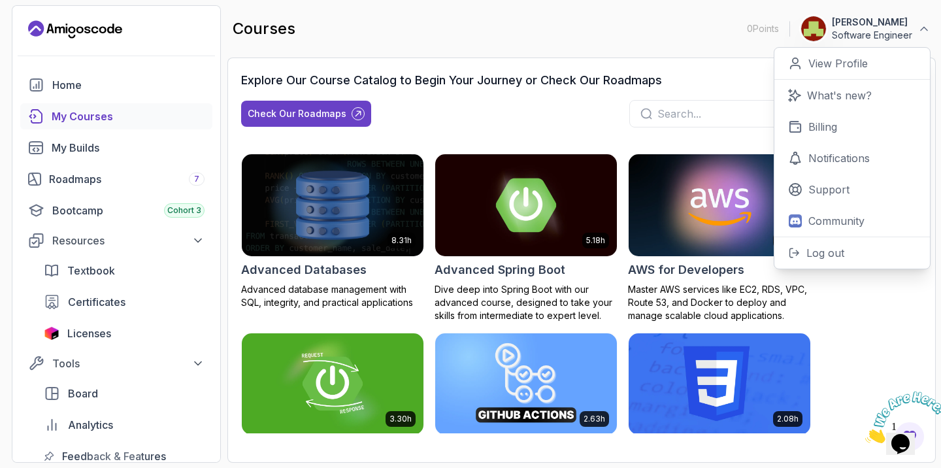
click at [864, 313] on div "8.31h Advanced Databases Advanced database management with SQL, integrity, and …" at bounding box center [581, 294] width 681 height 280
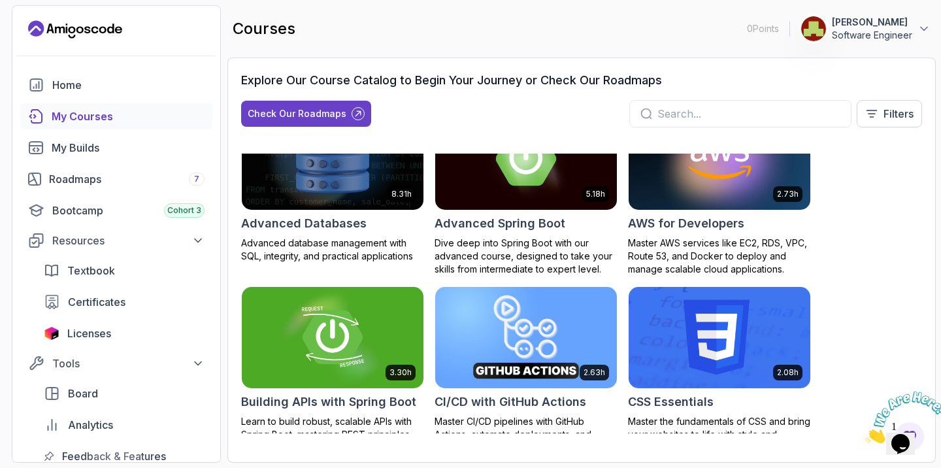
scroll to position [47, 0]
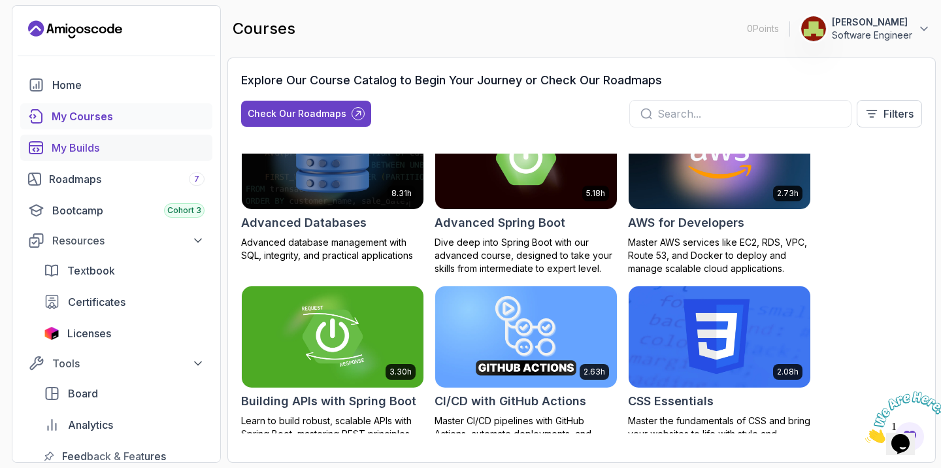
click at [73, 154] on div "My Builds" at bounding box center [128, 148] width 153 height 16
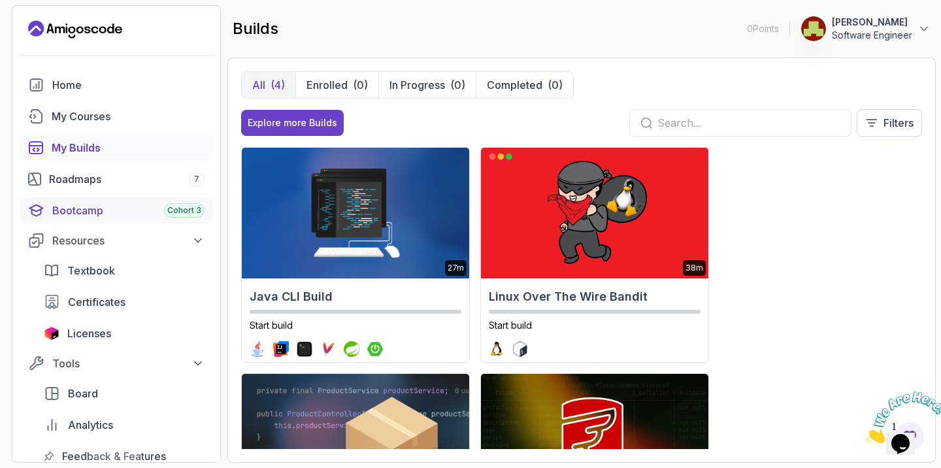
click at [86, 210] on div "Bootcamp Cohort 3" at bounding box center [128, 211] width 152 height 16
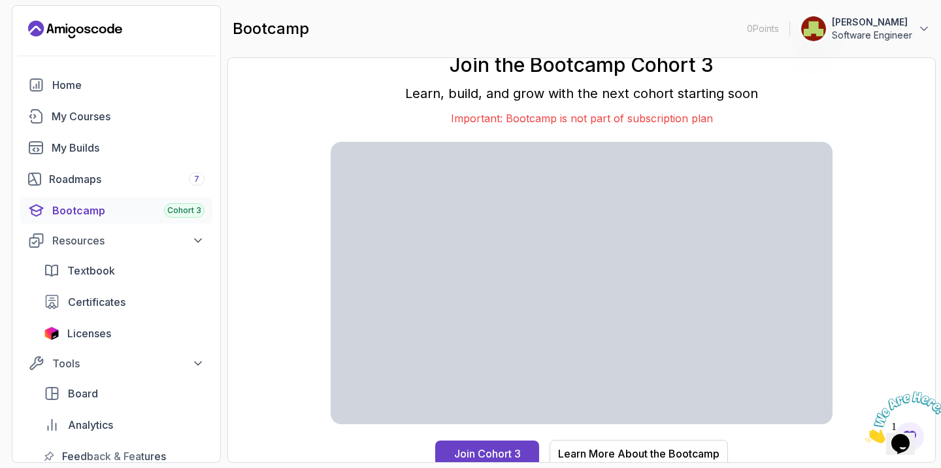
scroll to position [5, 0]
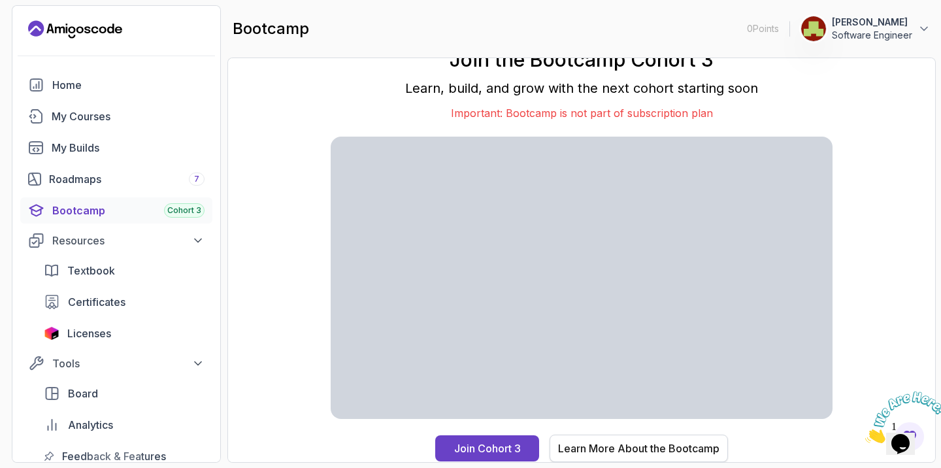
click at [641, 452] on div "Learn More About the Bootcamp" at bounding box center [638, 449] width 161 height 16
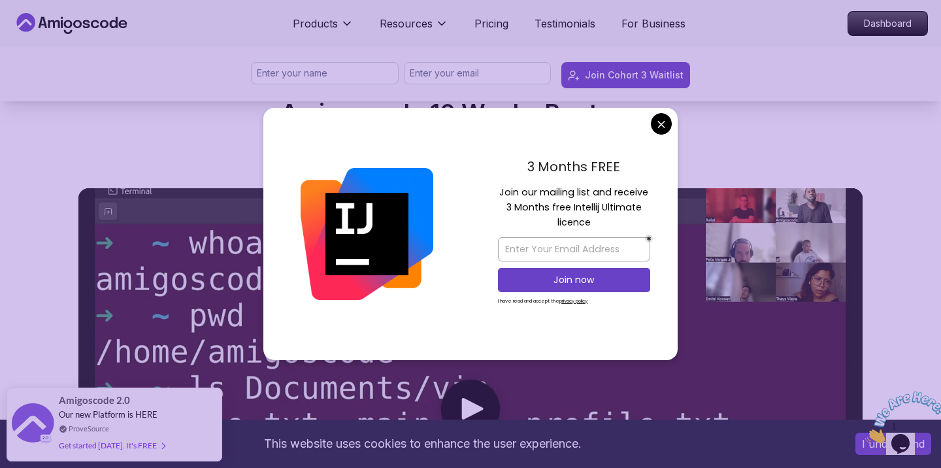
scroll to position [520, 0]
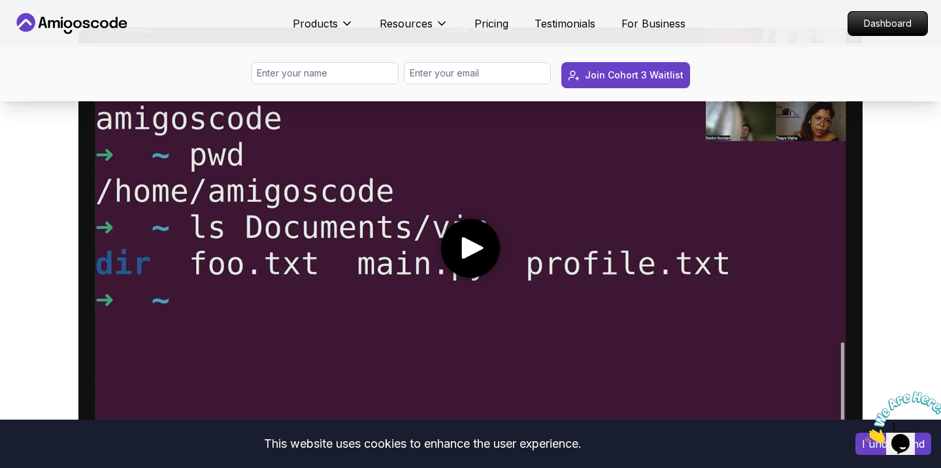
scroll to position [660, 0]
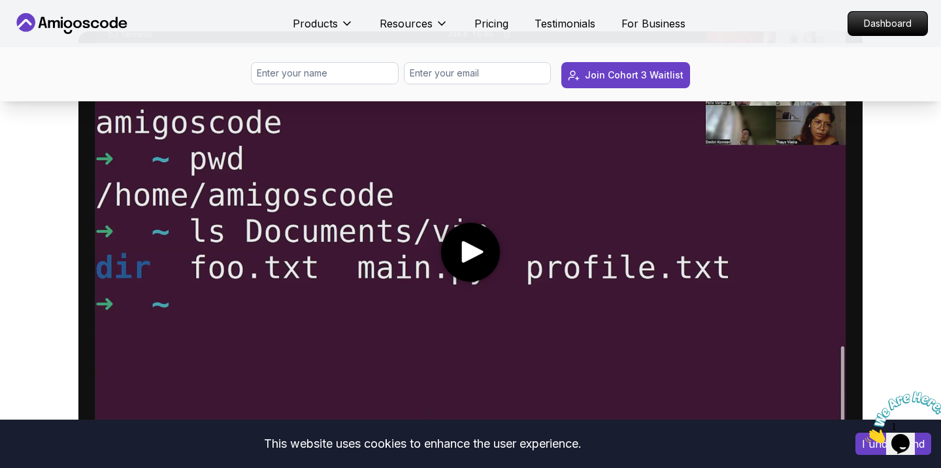
click at [484, 258] on icon "play" at bounding box center [472, 252] width 27 height 22
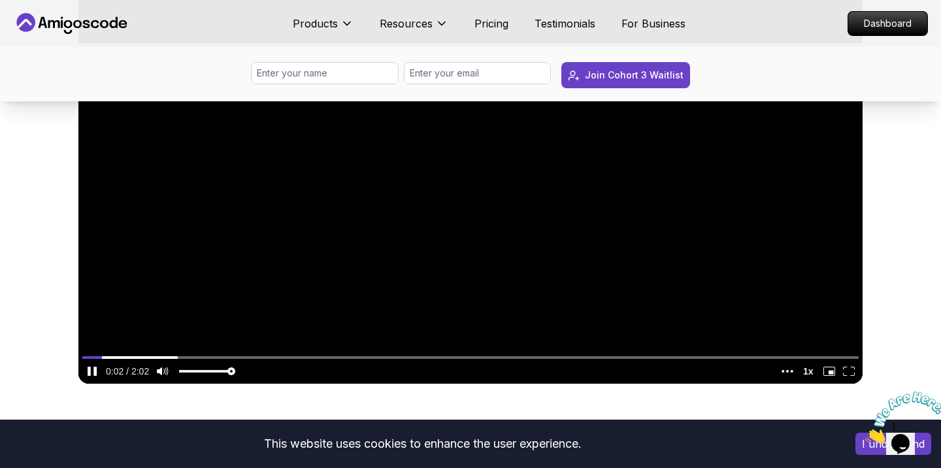
scroll to position [750, 0]
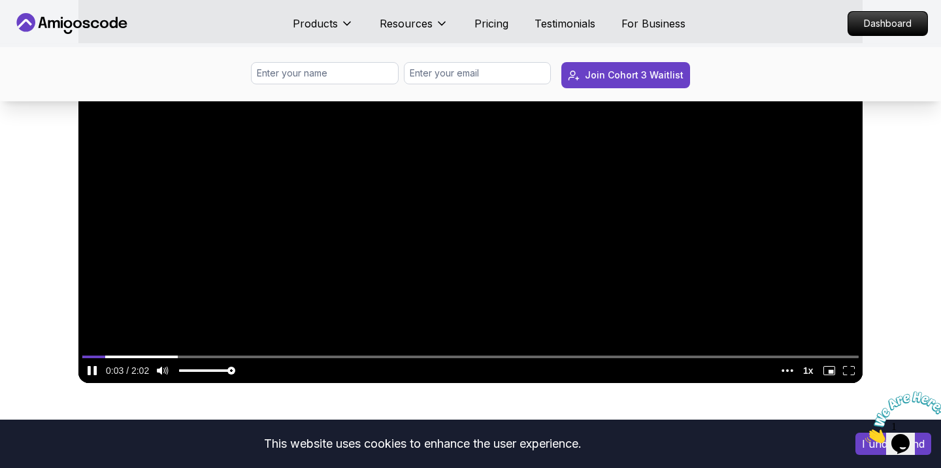
click at [848, 377] on media-fullscreen-button "enter fullscreen mode" at bounding box center [849, 370] width 20 height 17
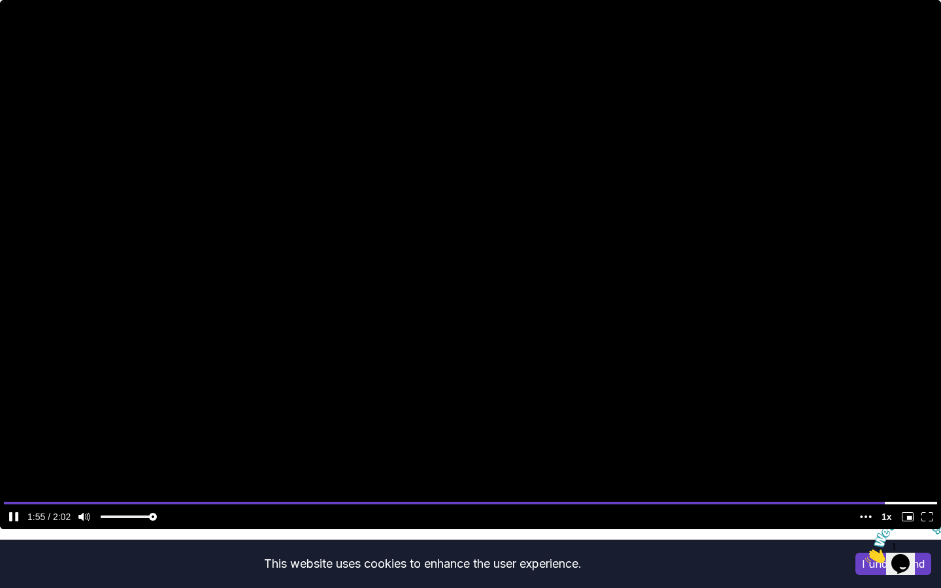
click at [934, 467] on media-fullscreen-button "enter fullscreen mode" at bounding box center [928, 517] width 20 height 17
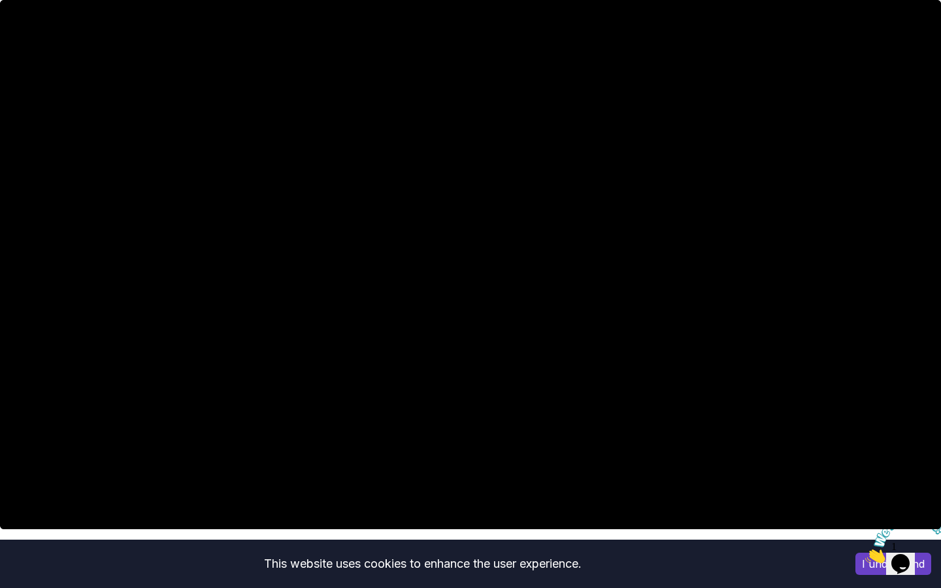
click at [934, 467] on media-fullscreen-button "enter fullscreen mode" at bounding box center [928, 517] width 20 height 17
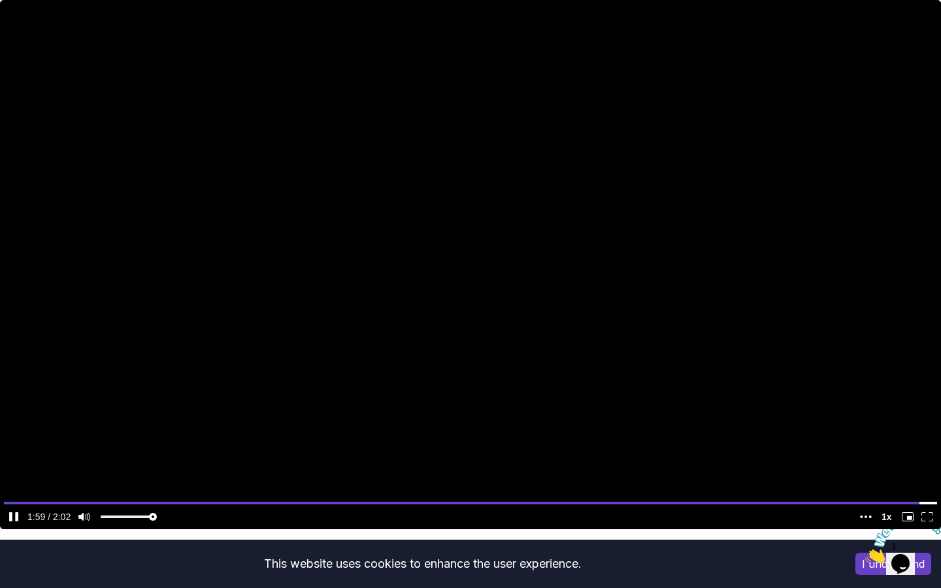
click at [924, 467] on icon "enter fullscreen mode" at bounding box center [928, 517] width 12 height 9
click at [932, 467] on icon "enter fullscreen mode" at bounding box center [932, 520] width 4 height 3
click at [926, 467] on icon "enter fullscreen mode" at bounding box center [928, 517] width 12 height 9
click at [911, 467] on icon "enter picture in picture mode" at bounding box center [909, 518] width 5 height 4
click at [869, 467] on icon "video player" at bounding box center [866, 517] width 12 height 3
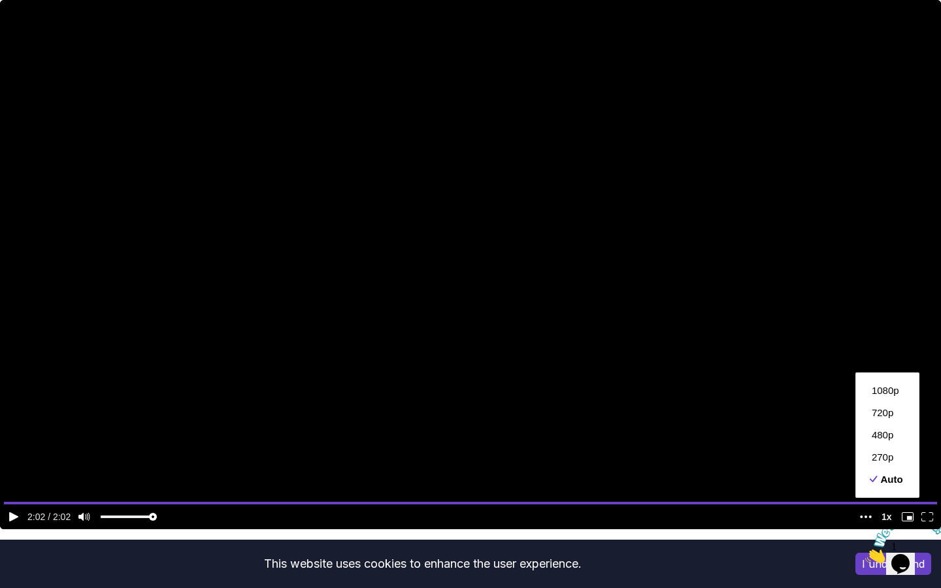
click at [928, 467] on icon "enter fullscreen mode" at bounding box center [928, 517] width 12 height 9
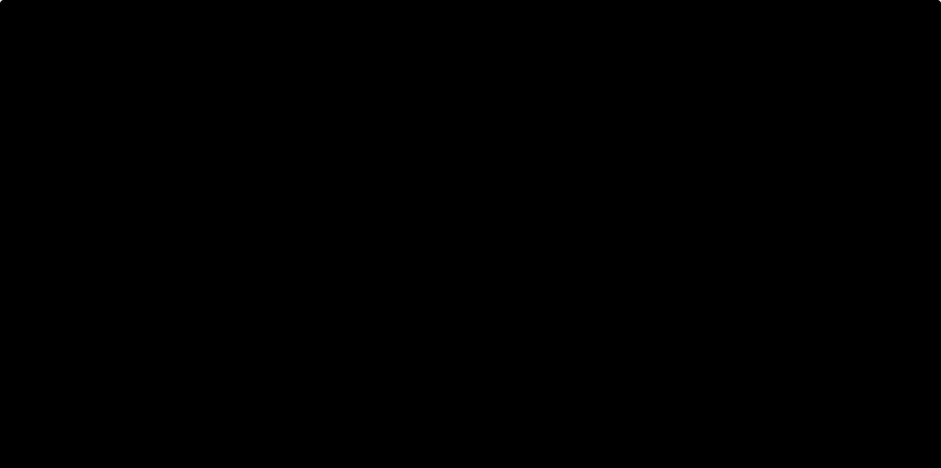
scroll to position [0, 0]
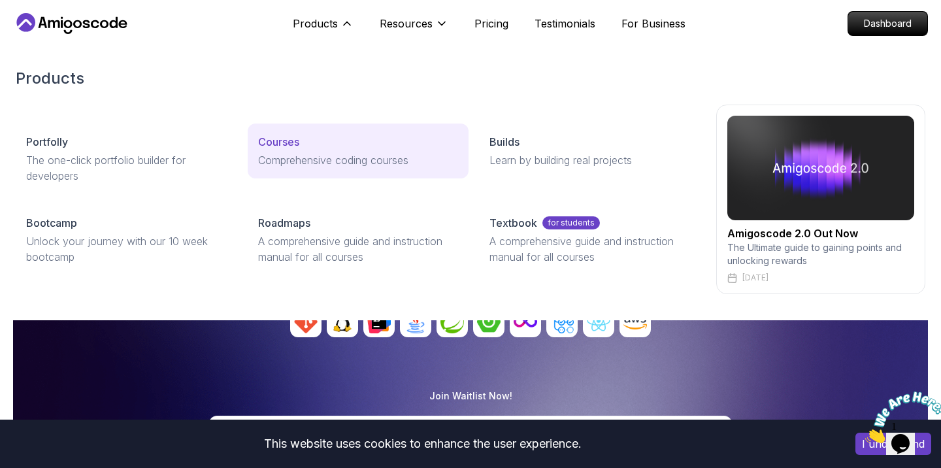
click at [288, 140] on p "Courses" at bounding box center [278, 142] width 41 height 16
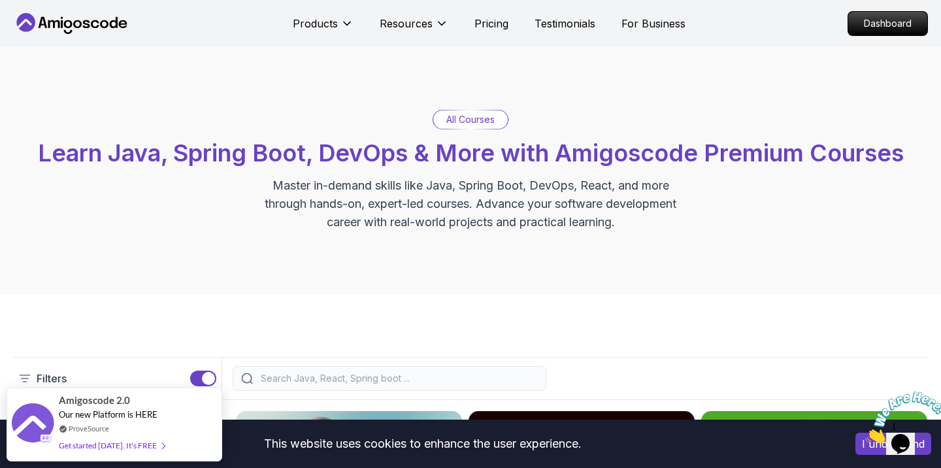
click at [27, 26] on icon at bounding box center [25, 22] width 19 height 19
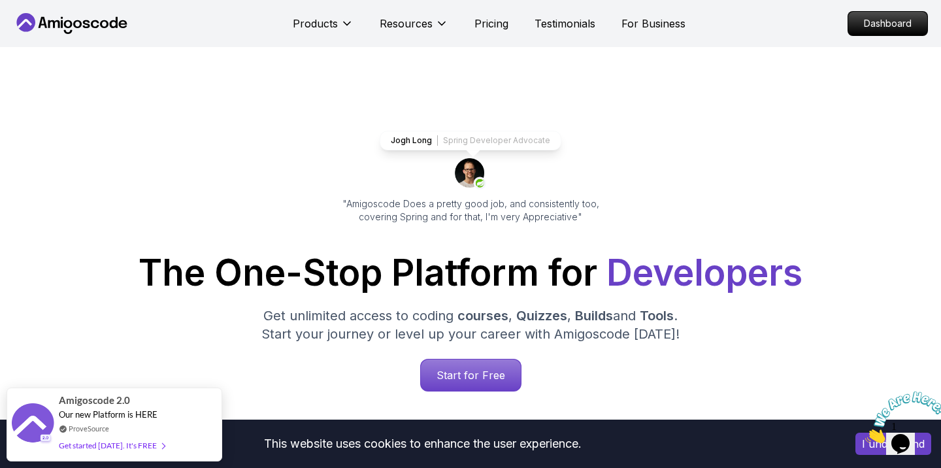
click at [100, 24] on icon at bounding box center [104, 24] width 8 height 8
click at [881, 24] on p "Dashboard" at bounding box center [888, 23] width 75 height 22
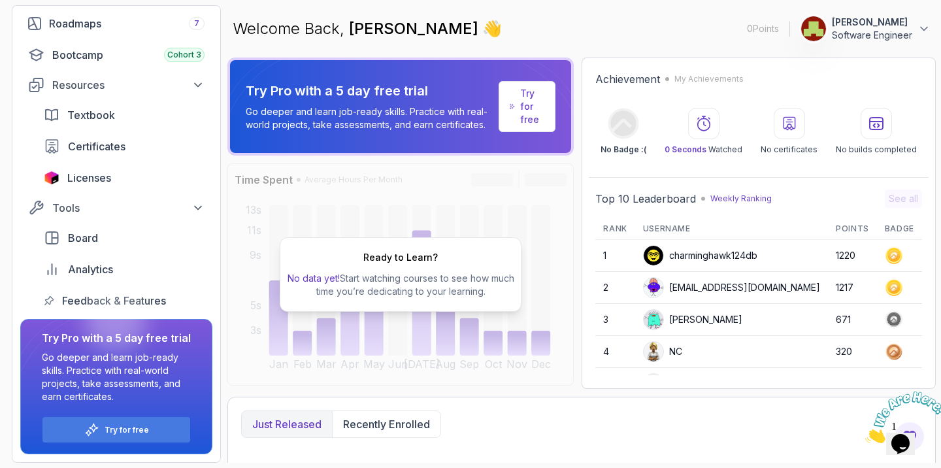
click at [890, 255] on icon at bounding box center [893, 255] width 7 height 7
click at [890, 254] on icon at bounding box center [893, 255] width 7 height 7
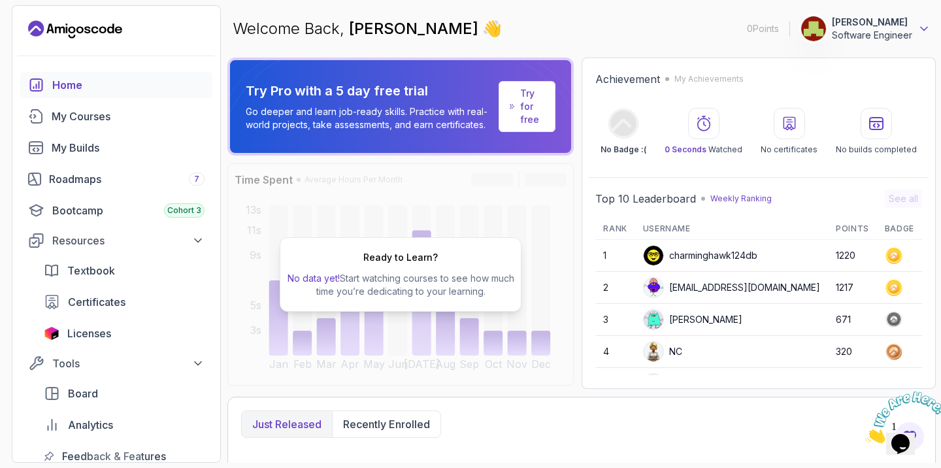
click at [921, 25] on icon at bounding box center [924, 28] width 13 height 13
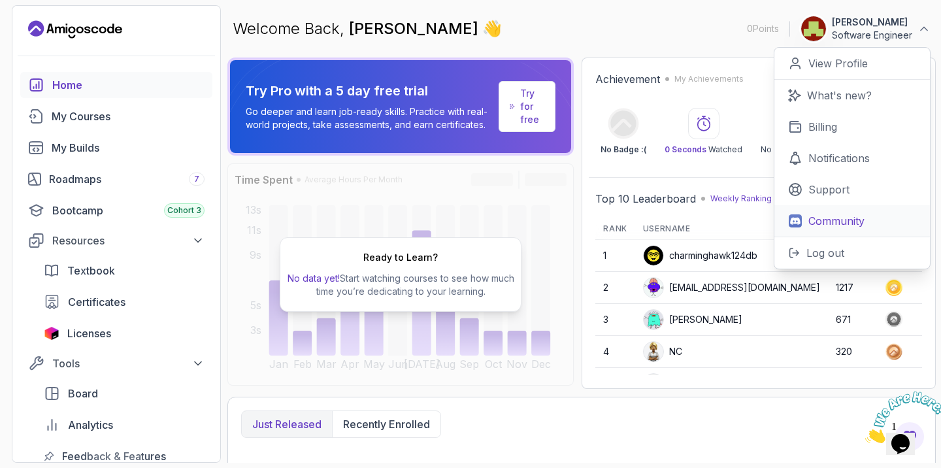
click at [817, 222] on p "Community" at bounding box center [837, 221] width 56 height 16
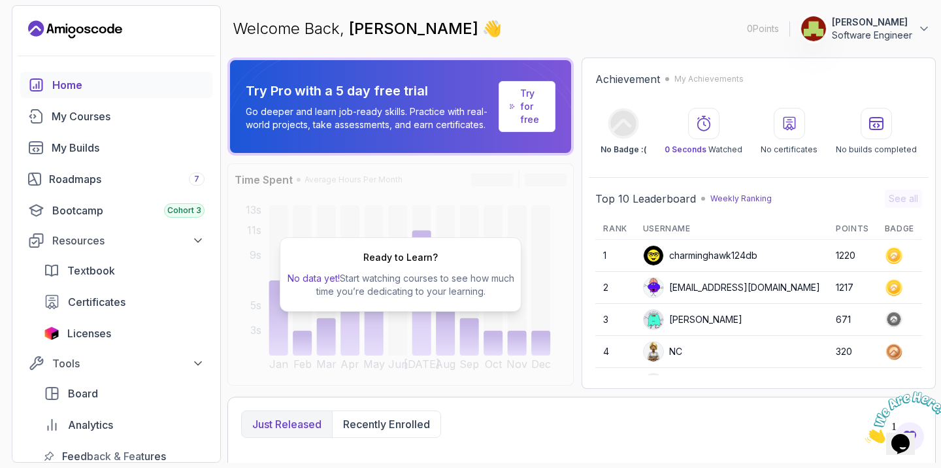
click at [69, 31] on icon "Landing page" at bounding box center [71, 29] width 7 height 7
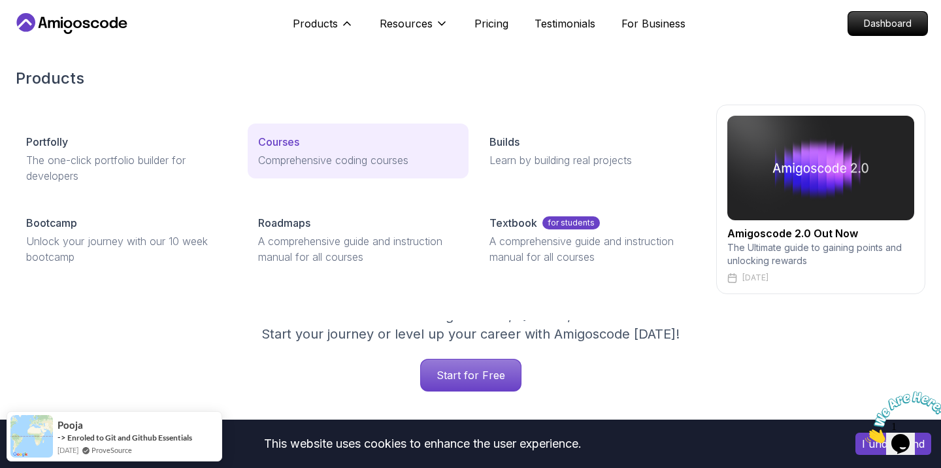
click at [284, 144] on p "Courses" at bounding box center [278, 142] width 41 height 16
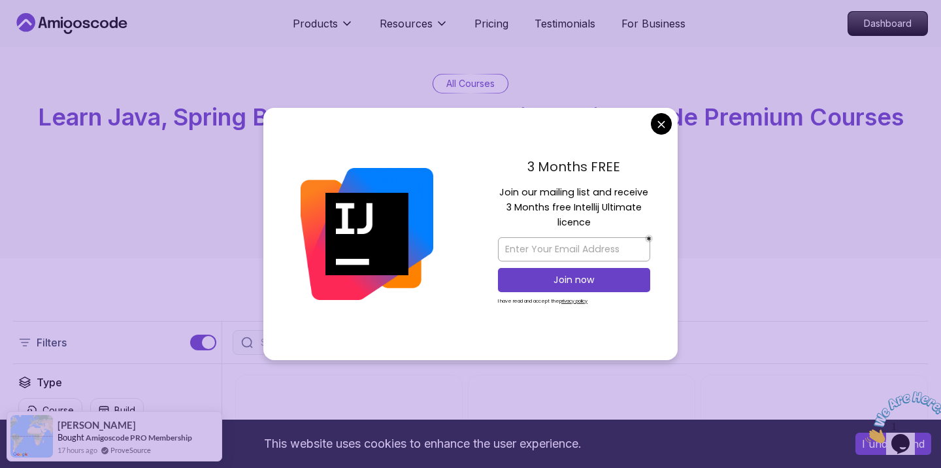
scroll to position [41, 0]
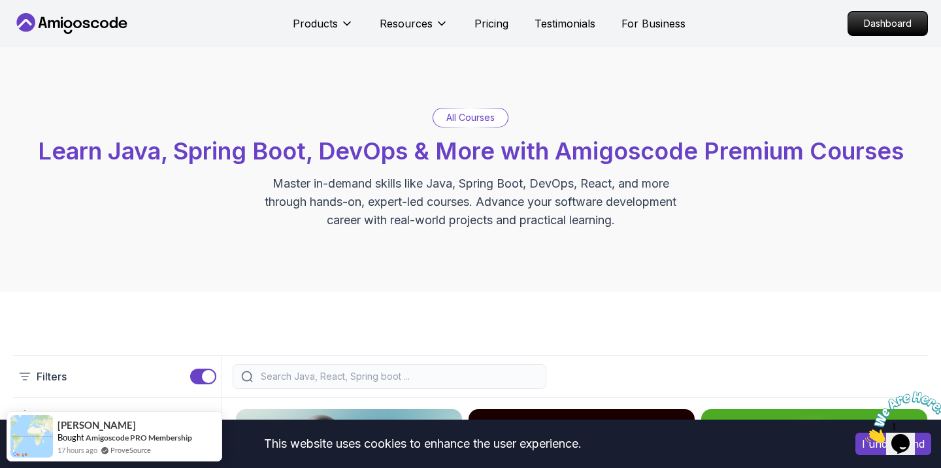
scroll to position [0, 0]
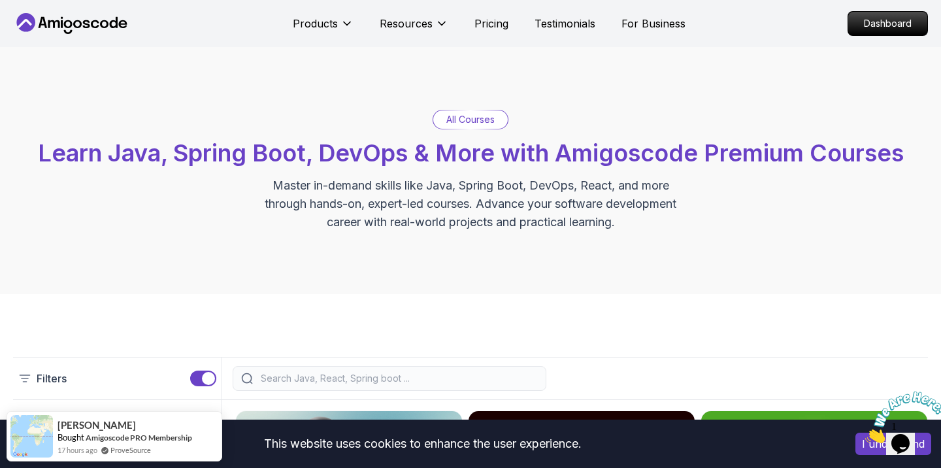
click at [466, 120] on p "All Courses" at bounding box center [471, 119] width 48 height 13
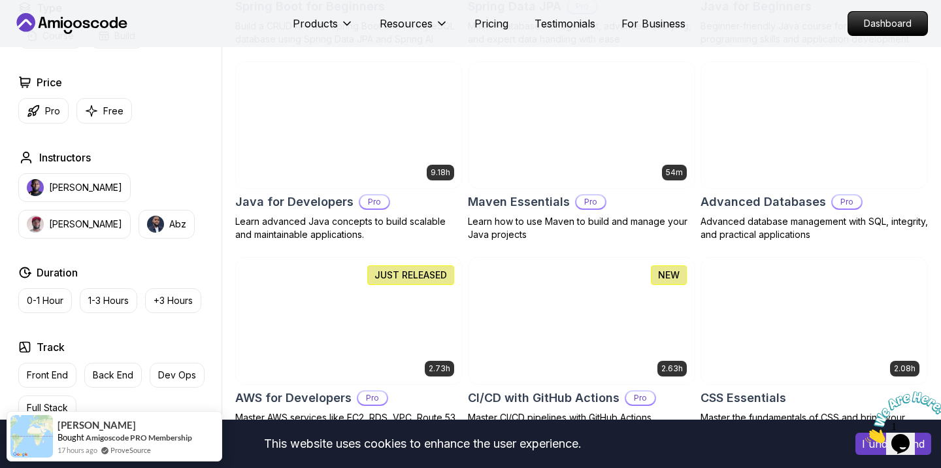
scroll to position [759, 0]
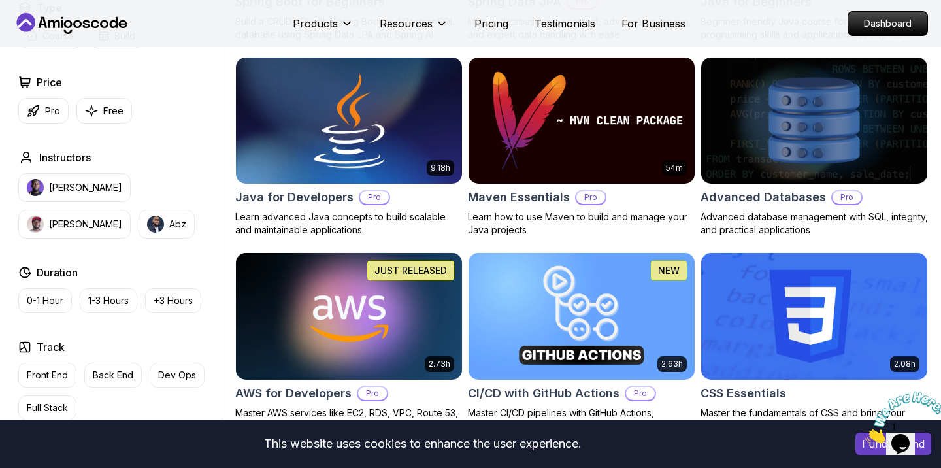
click at [311, 202] on h2 "Java for Developers" at bounding box center [294, 197] width 118 height 18
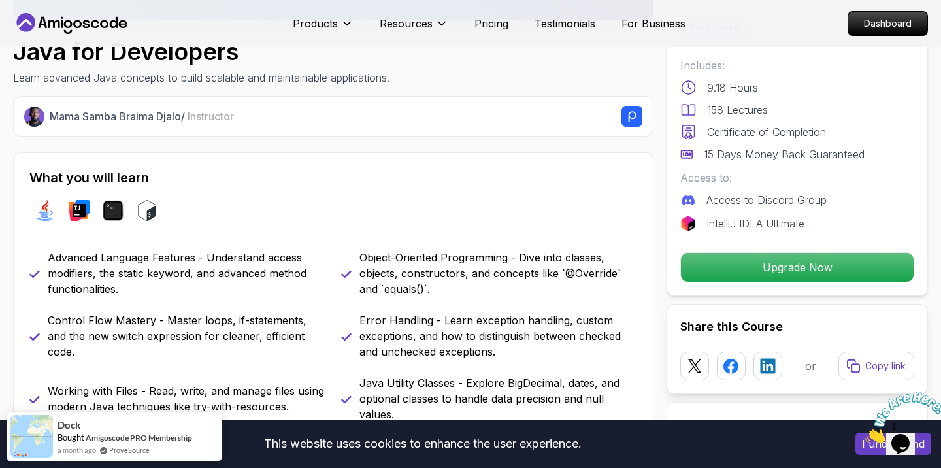
scroll to position [422, 0]
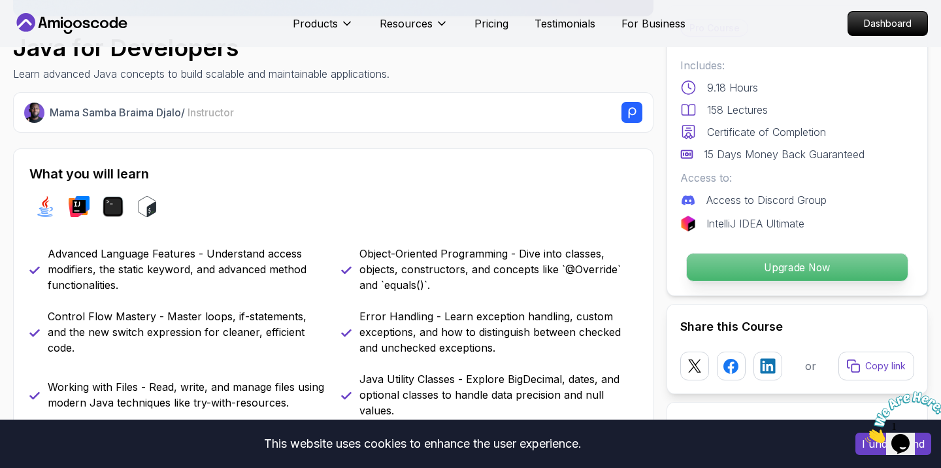
click at [826, 273] on p "Upgrade Now" at bounding box center [797, 267] width 221 height 27
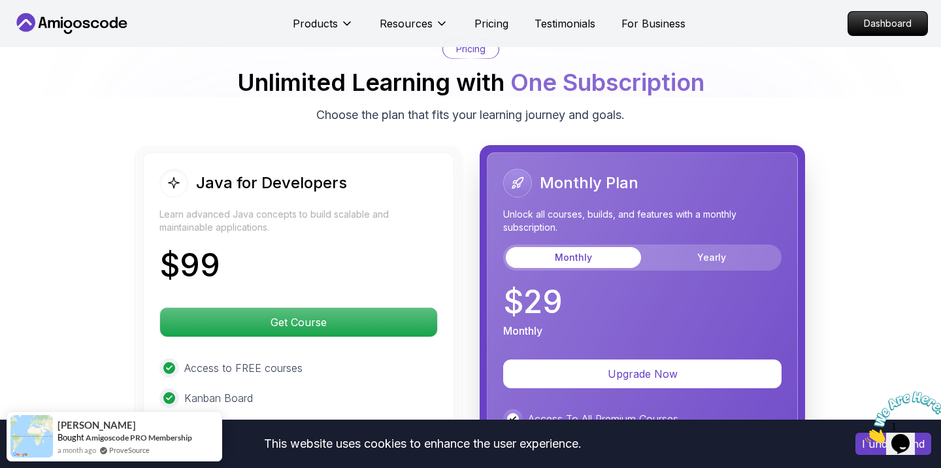
scroll to position [3102, 0]
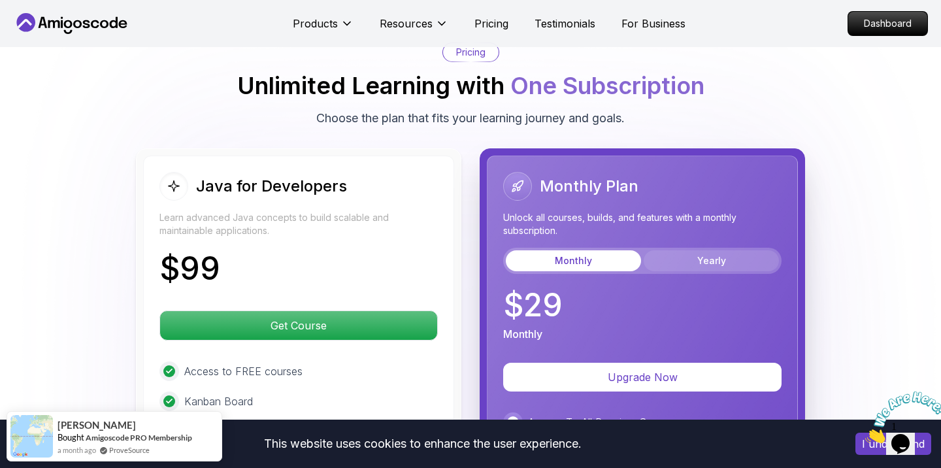
click at [724, 250] on button "Yearly" at bounding box center [711, 260] width 135 height 21
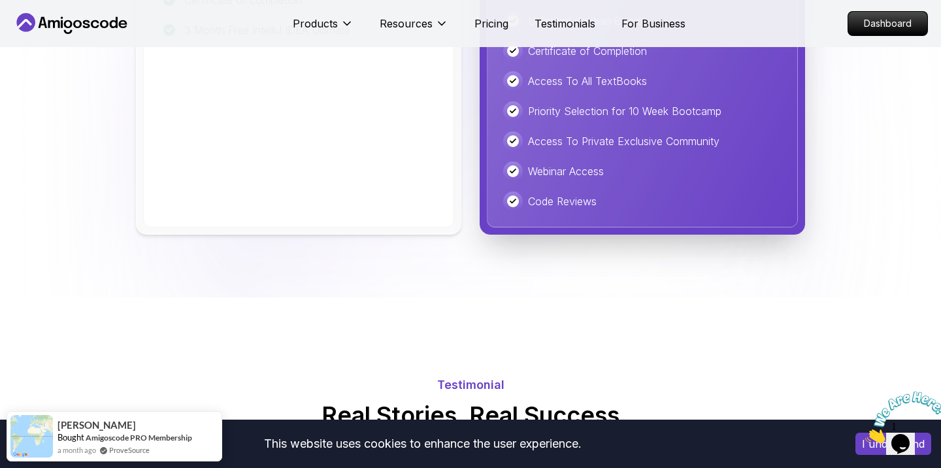
scroll to position [3593, 0]
click at [654, 104] on p "Priority Selection for 10 Week Bootcamp" at bounding box center [625, 112] width 194 height 16
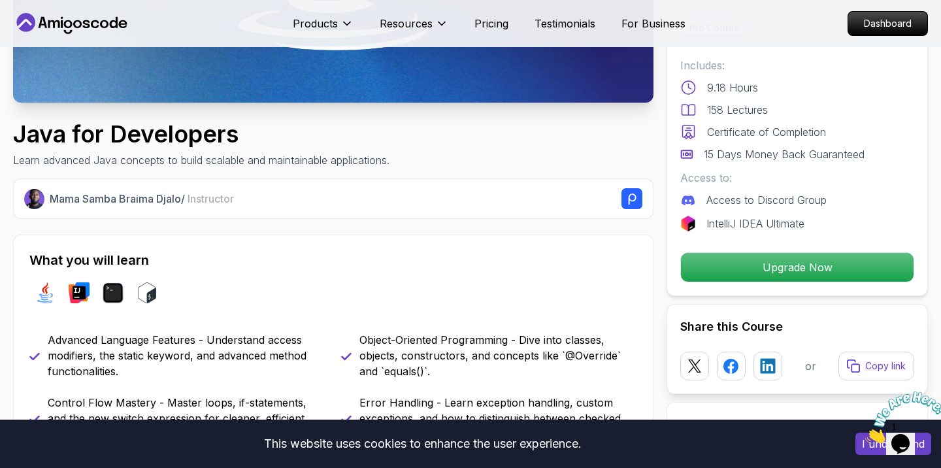
scroll to position [338, 0]
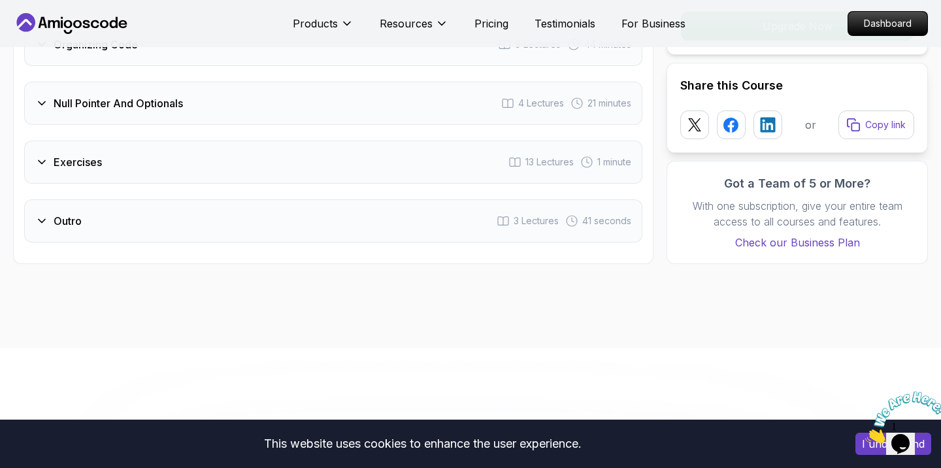
click at [182, 201] on div "Outro 3 Lectures 41 seconds" at bounding box center [333, 220] width 618 height 43
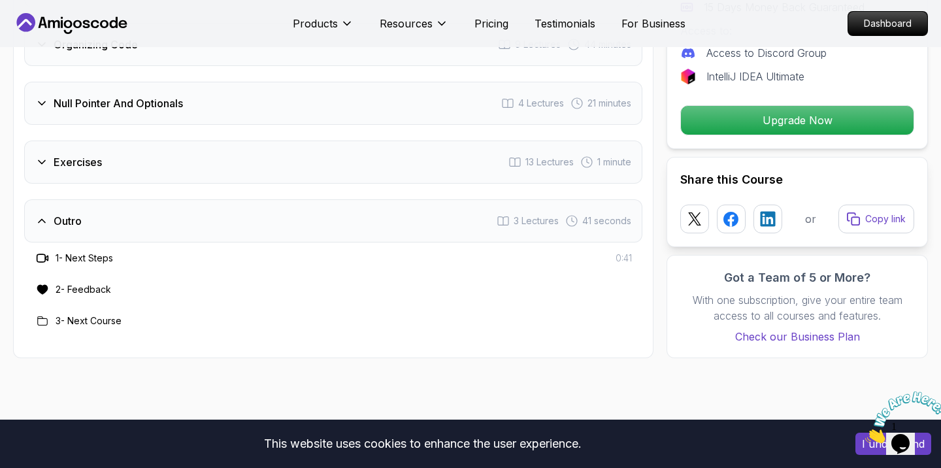
click at [99, 314] on div "3 - Next Course" at bounding box center [333, 320] width 618 height 31
click at [99, 313] on div "3 - Next Course" at bounding box center [333, 320] width 618 height 31
click at [97, 314] on h3 "3 - Next Course" at bounding box center [89, 320] width 66 height 13
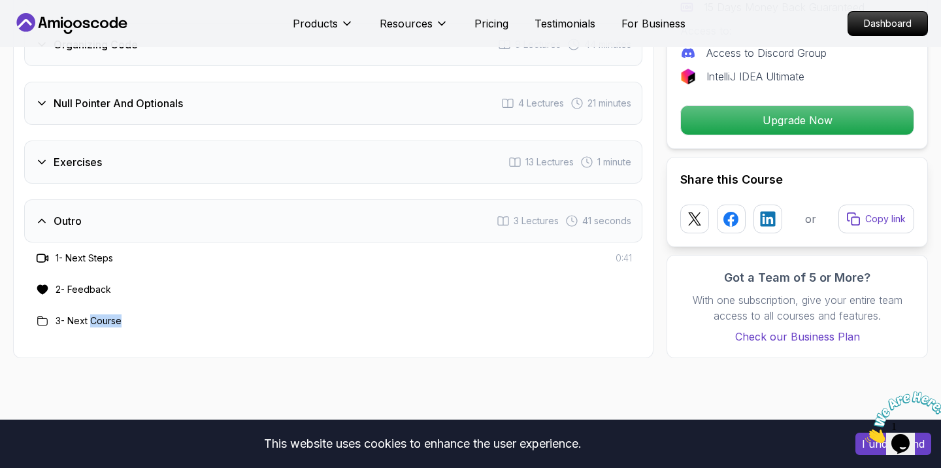
click at [97, 314] on h3 "3 - Next Course" at bounding box center [89, 320] width 66 height 13
click at [116, 222] on div "Outro 3 Lectures 41 seconds" at bounding box center [333, 220] width 618 height 43
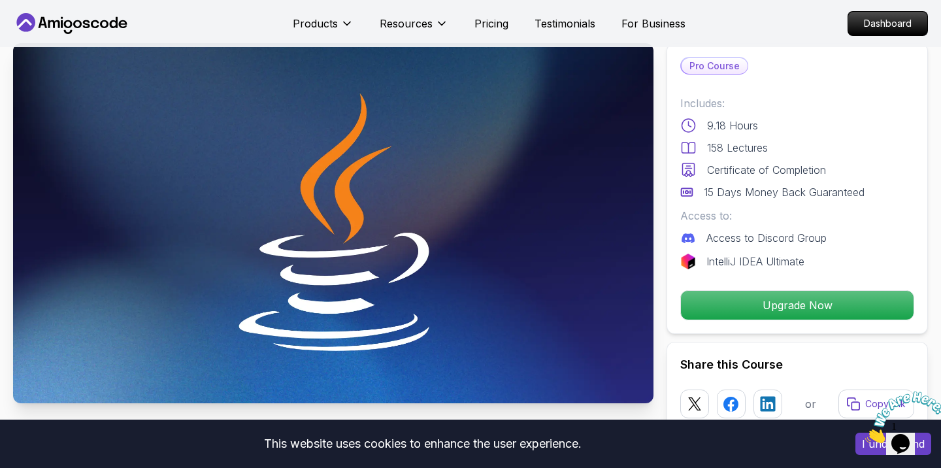
scroll to position [0, 0]
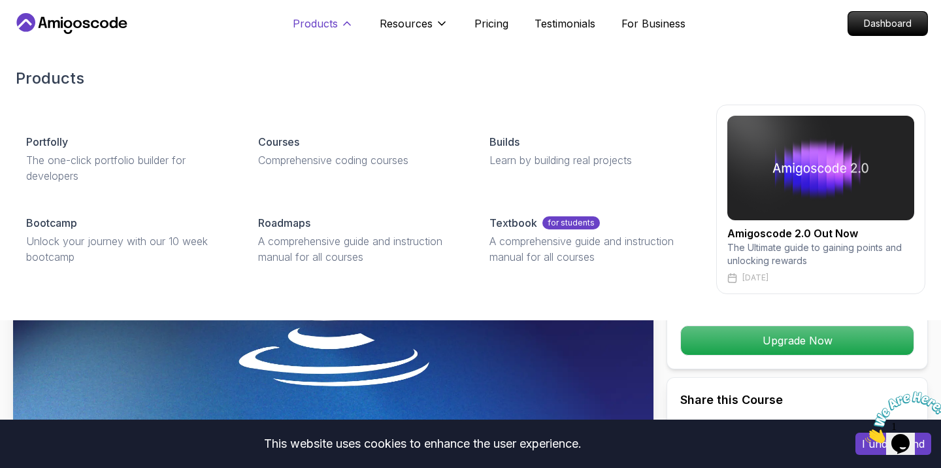
click at [325, 25] on p "Products" at bounding box center [315, 24] width 45 height 16
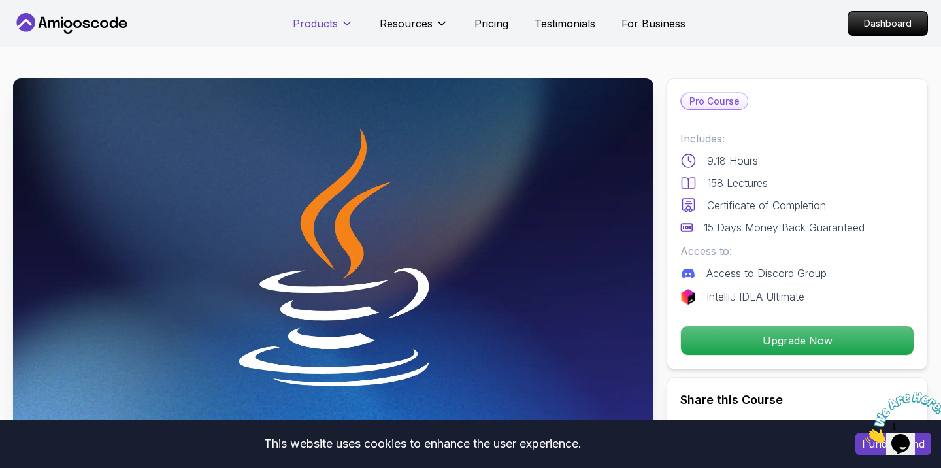
click at [325, 25] on p "Products" at bounding box center [315, 24] width 45 height 16
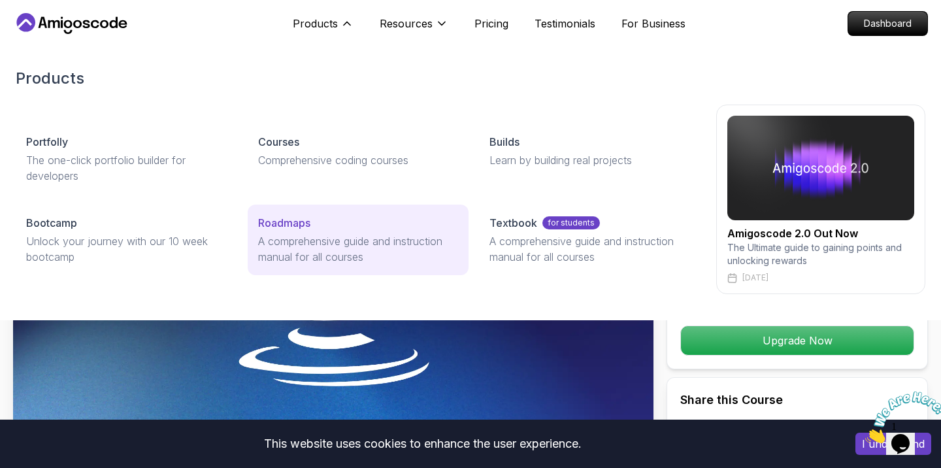
click at [286, 218] on p "Roadmaps" at bounding box center [284, 223] width 52 height 16
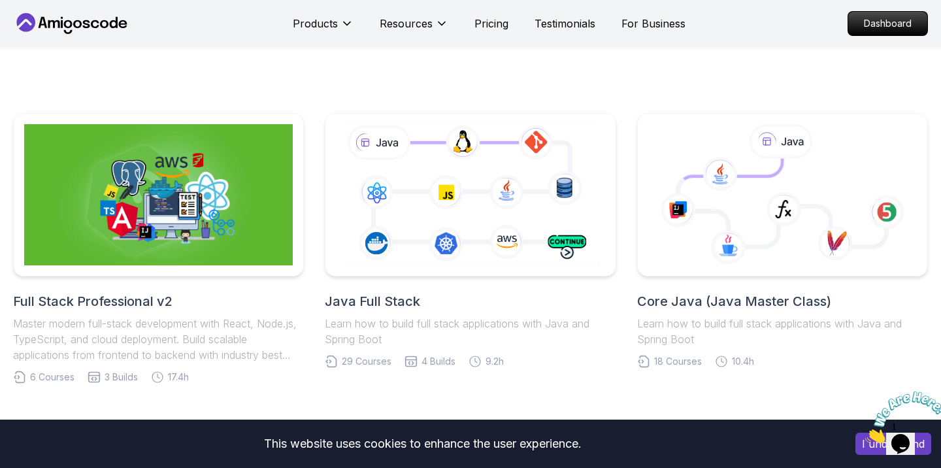
scroll to position [264, 0]
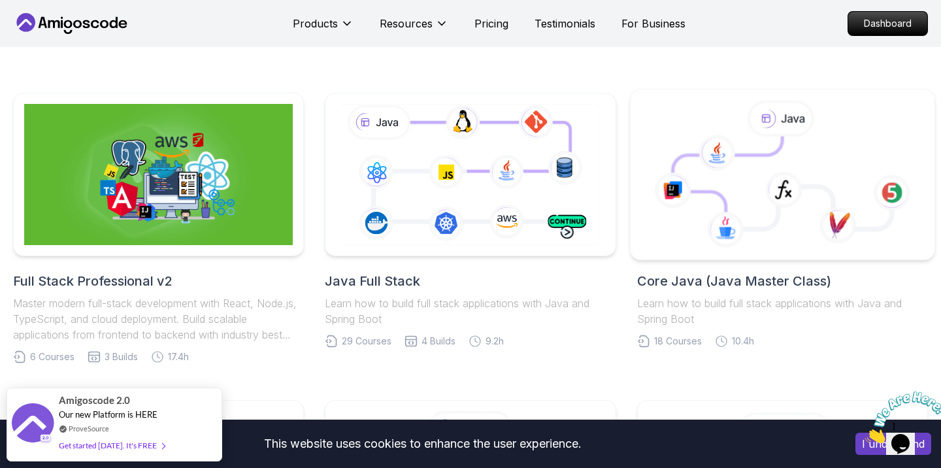
click at [736, 197] on icon at bounding box center [728, 183] width 110 height 93
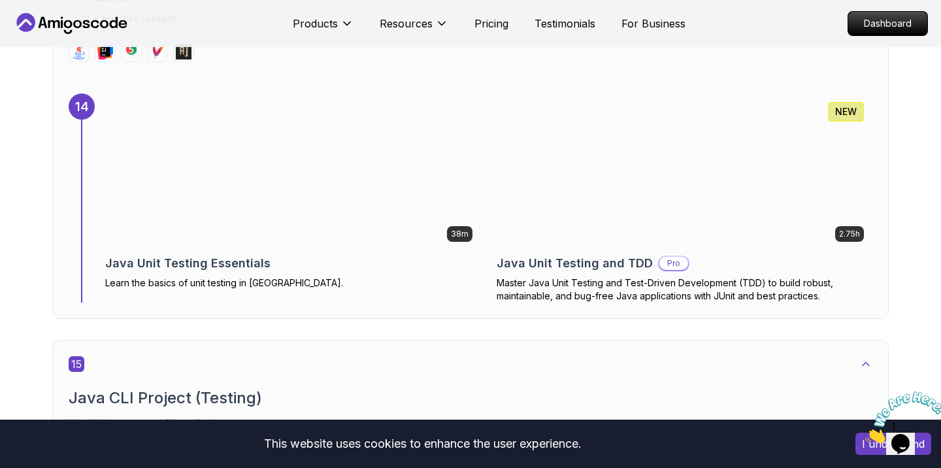
scroll to position [7148, 0]
